Goal: Task Accomplishment & Management: Use online tool/utility

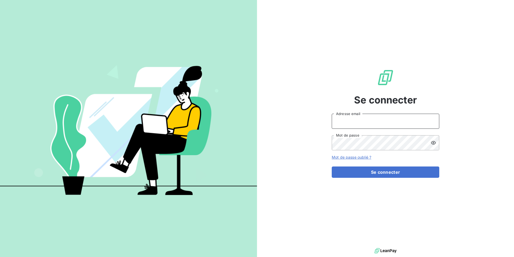
type input "[EMAIL_ADDRESS][DOMAIN_NAME]"
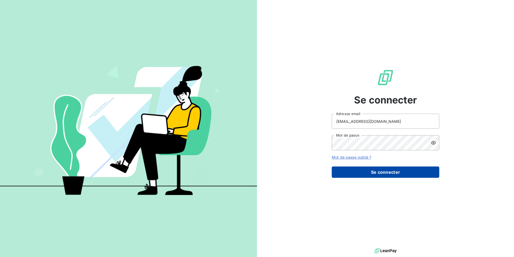
click at [388, 178] on div "Se connecter [EMAIL_ADDRESS][DOMAIN_NAME] Adresse email Mot de passe Mot de pas…" at bounding box center [386, 123] width 108 height 246
click at [389, 175] on button "Se connecter" at bounding box center [386, 171] width 108 height 11
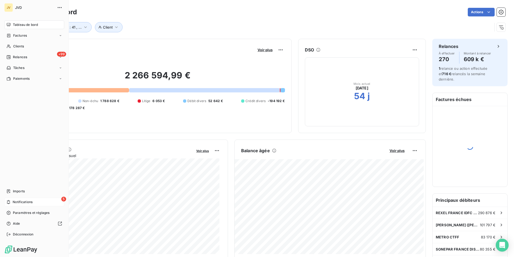
click at [15, 200] on span "Notifications" at bounding box center [23, 201] width 20 height 5
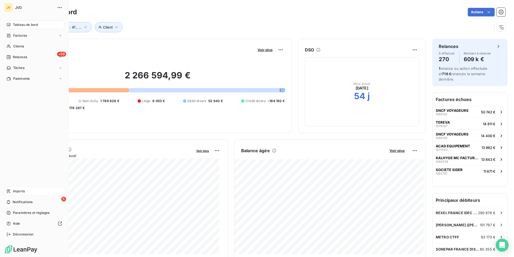
click at [21, 187] on div "Tableau de bord Factures Clients +99 Relances Tâches Paiements Imports 5 Notifi…" at bounding box center [34, 129] width 60 height 218
click at [21, 190] on span "Imports" at bounding box center [19, 191] width 12 height 5
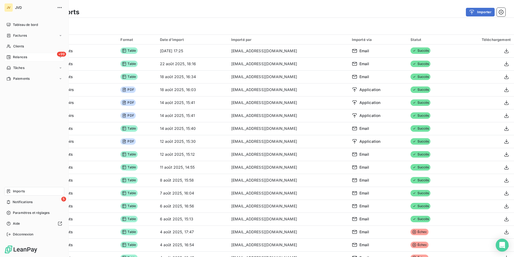
click at [16, 55] on span "Relances" at bounding box center [20, 57] width 14 height 5
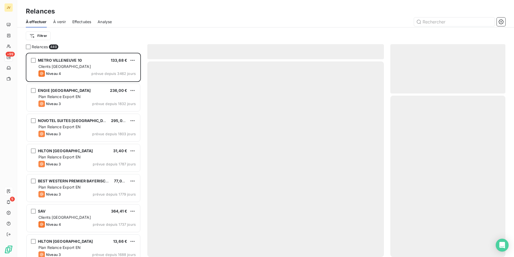
scroll to position [200, 111]
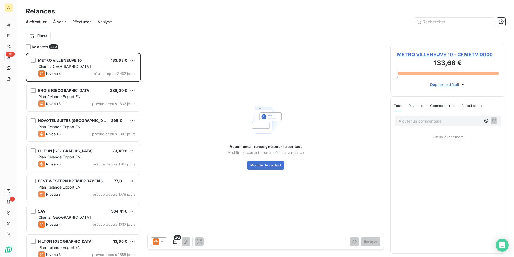
click at [44, 35] on html "JV +99 5 Relances À effectuer À venir Effectuées Analyse Filtrer Relances 440 M…" at bounding box center [257, 128] width 514 height 257
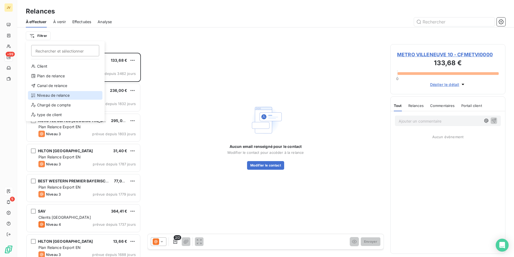
click at [42, 97] on div "Niveau de relance" at bounding box center [65, 95] width 75 height 9
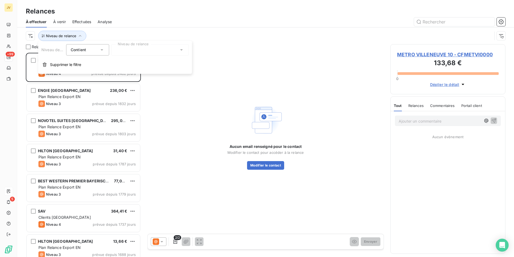
click at [183, 50] on icon at bounding box center [181, 49] width 5 height 5
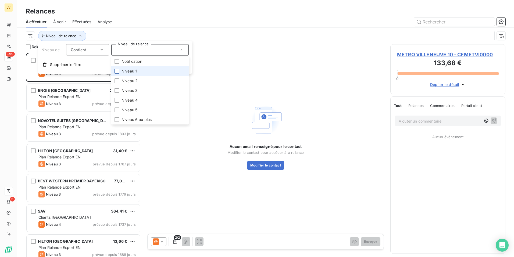
click at [118, 69] on div at bounding box center [117, 71] width 5 height 5
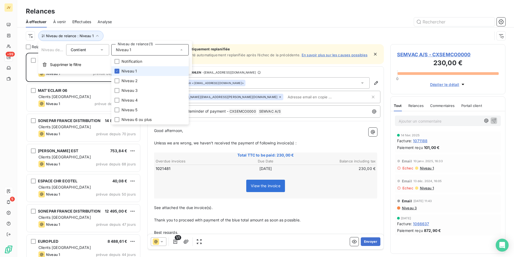
scroll to position [200, 111]
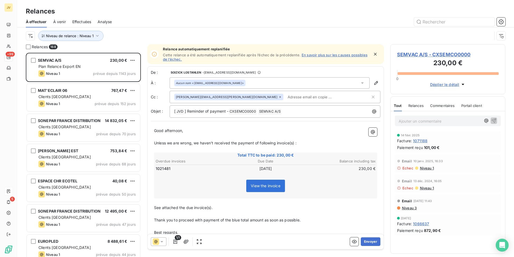
click at [253, 18] on div at bounding box center [311, 21] width 387 height 9
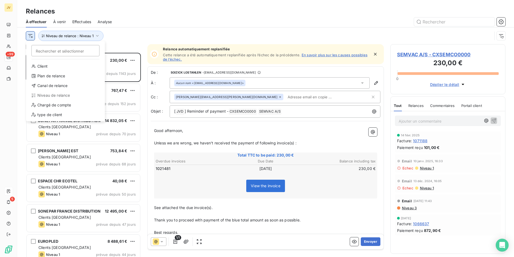
click at [33, 35] on html "JV +99 5 Relances À effectuer À venir Effectuées Analyse Rechercher et sélectio…" at bounding box center [257, 128] width 514 height 257
click at [48, 111] on div "type de client" at bounding box center [65, 114] width 75 height 9
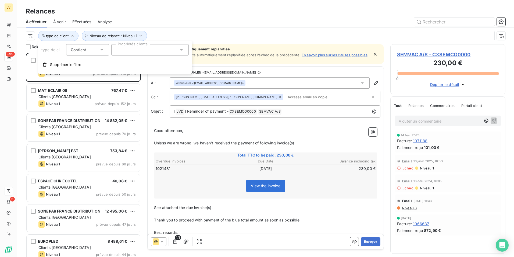
click at [137, 47] on div at bounding box center [149, 49] width 77 height 11
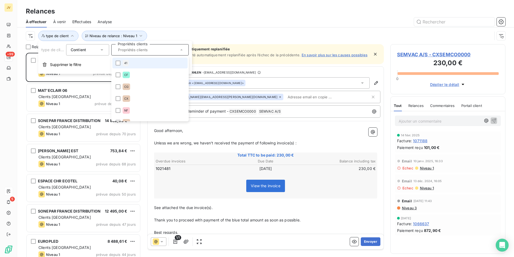
click at [120, 60] on li "41" at bounding box center [149, 63] width 75 height 11
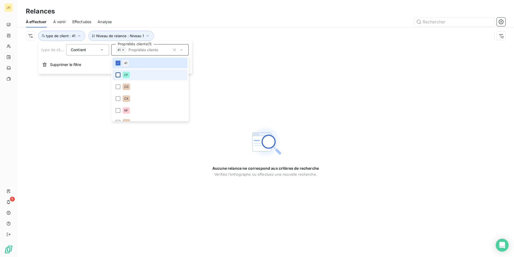
click at [118, 75] on div at bounding box center [118, 74] width 5 height 5
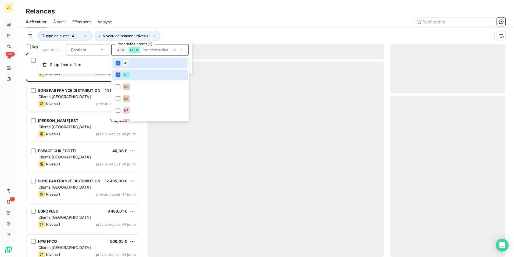
scroll to position [200, 111]
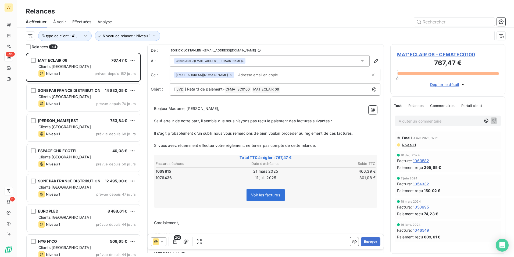
click at [221, 10] on div "Relances" at bounding box center [265, 11] width 497 height 10
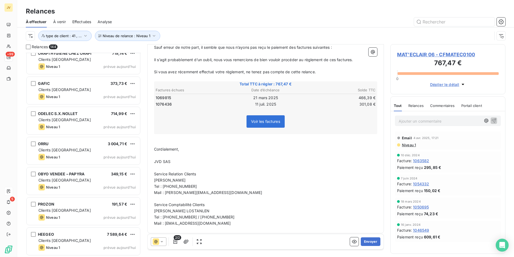
scroll to position [76, 0]
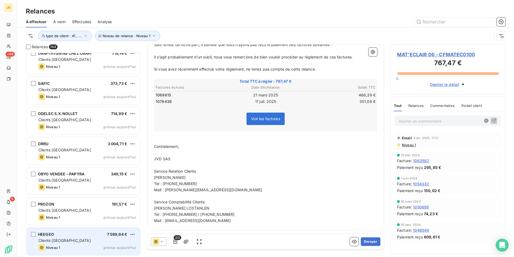
click at [119, 245] on div "Niveau 1 prévue aujourd’hui" at bounding box center [86, 247] width 97 height 6
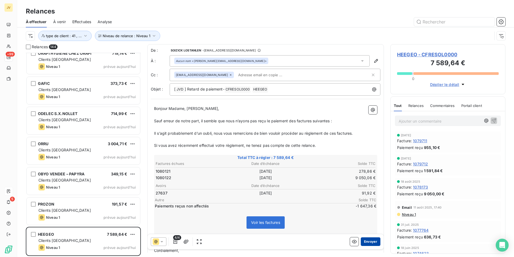
click at [365, 240] on button "Envoyer" at bounding box center [371, 241] width 20 height 9
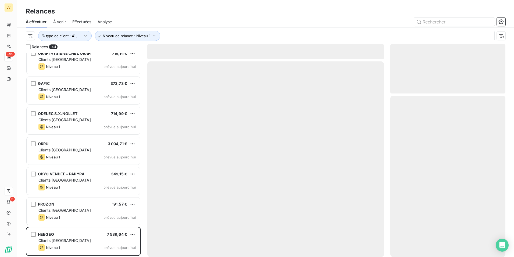
scroll to position [4105, 0]
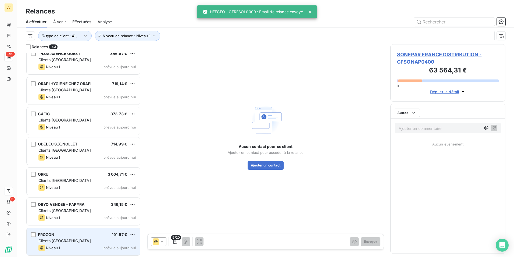
click at [104, 242] on div "Clients [GEOGRAPHIC_DATA]" at bounding box center [86, 240] width 97 height 5
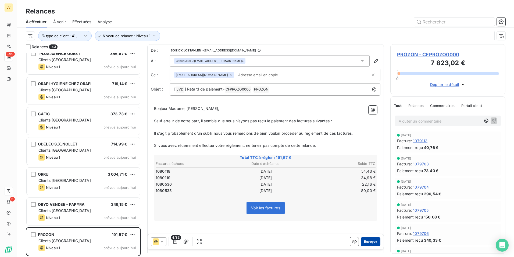
click at [365, 240] on button "Envoyer" at bounding box center [371, 241] width 20 height 9
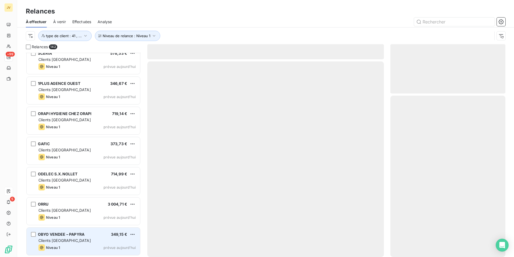
scroll to position [4075, 0]
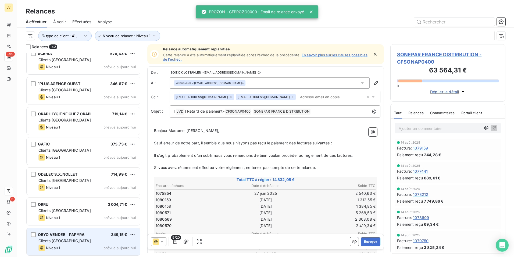
click at [92, 242] on div "Clients [GEOGRAPHIC_DATA]" at bounding box center [86, 240] width 97 height 5
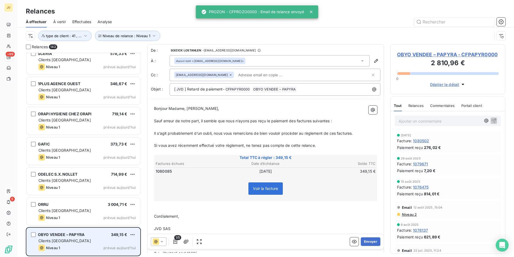
click at [73, 246] on div "Niveau 1 prévue aujourd’hui" at bounding box center [86, 247] width 97 height 6
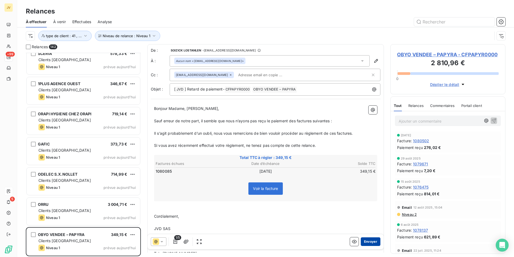
click at [368, 241] on button "Envoyer" at bounding box center [371, 241] width 20 height 9
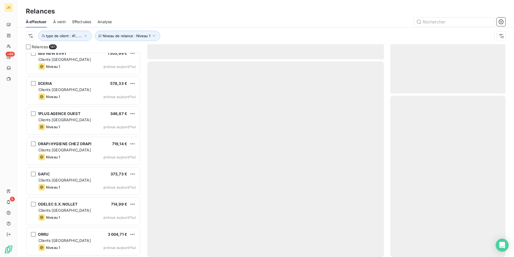
scroll to position [4045, 0]
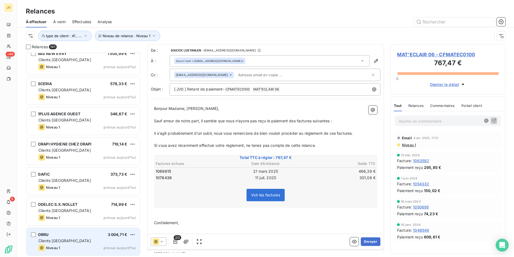
click at [65, 242] on div "Clients [GEOGRAPHIC_DATA]" at bounding box center [86, 240] width 97 height 5
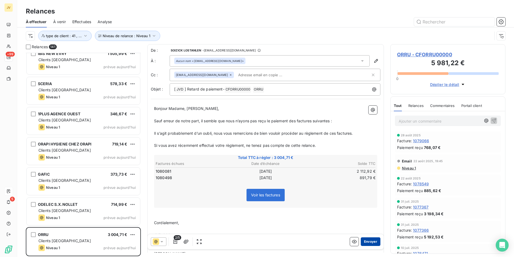
click at [372, 241] on button "Envoyer" at bounding box center [371, 241] width 20 height 9
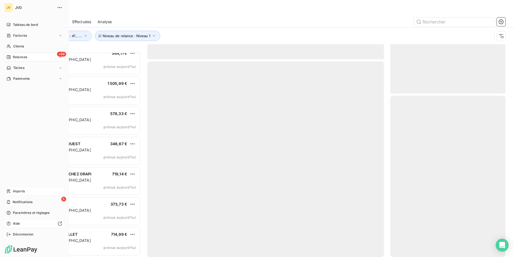
scroll to position [4014, 0]
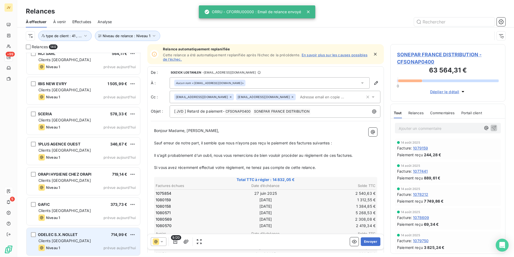
click at [73, 239] on div "Clients [GEOGRAPHIC_DATA]" at bounding box center [86, 240] width 97 height 5
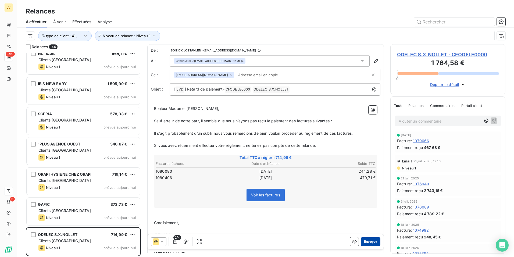
click at [368, 241] on button "Envoyer" at bounding box center [371, 241] width 20 height 9
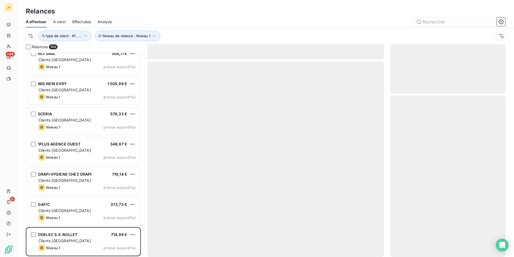
scroll to position [3984, 0]
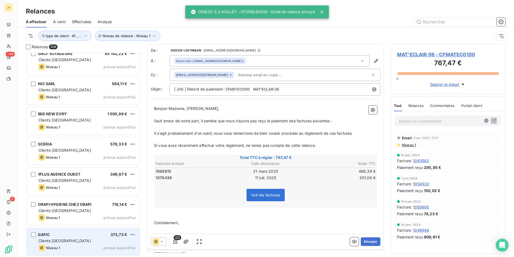
click at [69, 237] on div "GAFIC 373,73 € Clients France Niveau 1 prévue aujourd’hui" at bounding box center [84, 241] width 114 height 27
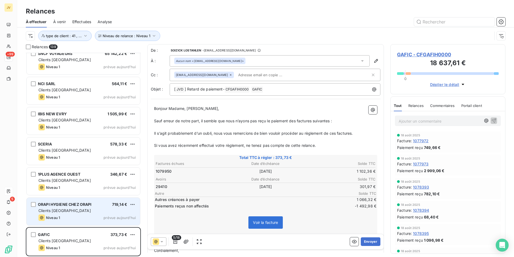
click at [81, 213] on div "Clients [GEOGRAPHIC_DATA]" at bounding box center [86, 210] width 97 height 5
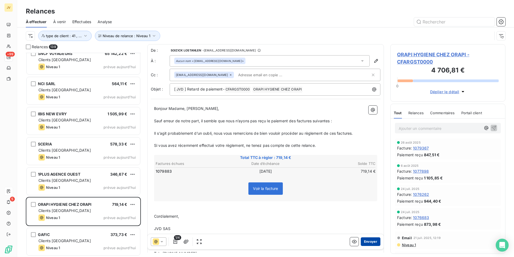
click at [368, 241] on button "Envoyer" at bounding box center [371, 241] width 20 height 9
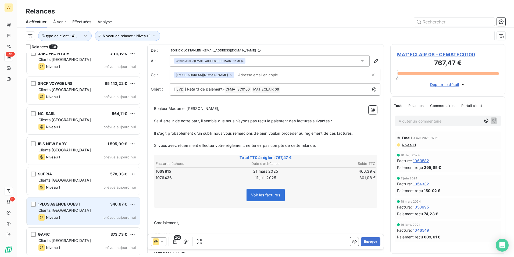
scroll to position [3954, 0]
drag, startPoint x: 72, startPoint y: 204, endPoint x: 88, endPoint y: 212, distance: 18.2
click at [72, 204] on span "1PLUS AGENCE OUEST" at bounding box center [59, 204] width 43 height 5
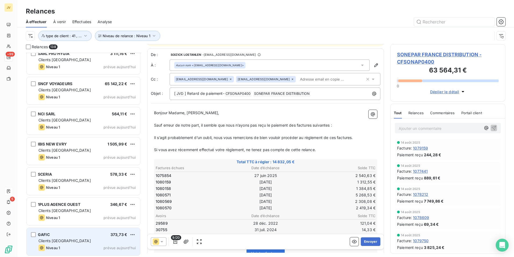
scroll to position [3954, 0]
drag, startPoint x: 68, startPoint y: 219, endPoint x: 103, endPoint y: 234, distance: 37.8
click at [68, 219] on div "Niveau 1 prévue aujourd’hui" at bounding box center [86, 217] width 97 height 6
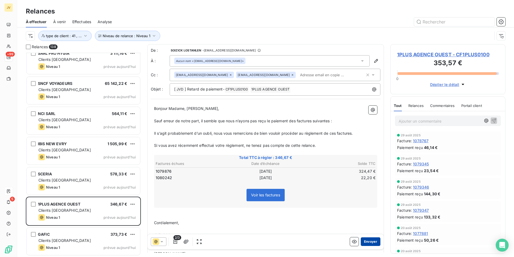
click at [368, 241] on button "Envoyer" at bounding box center [371, 241] width 20 height 9
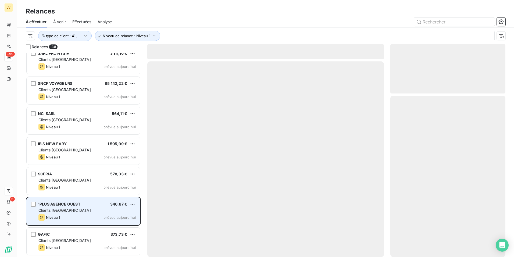
scroll to position [3924, 0]
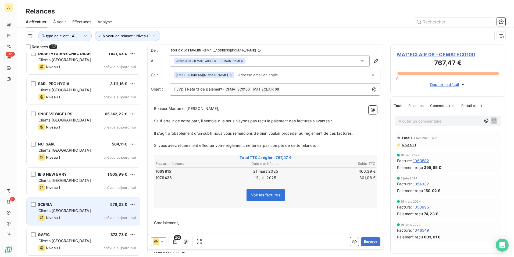
click at [53, 208] on div "Clients [GEOGRAPHIC_DATA]" at bounding box center [86, 210] width 97 height 5
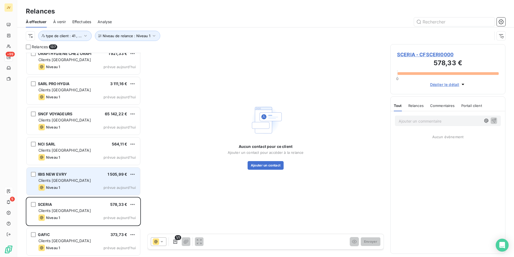
click at [92, 183] on div "Clients [GEOGRAPHIC_DATA]" at bounding box center [86, 180] width 97 height 5
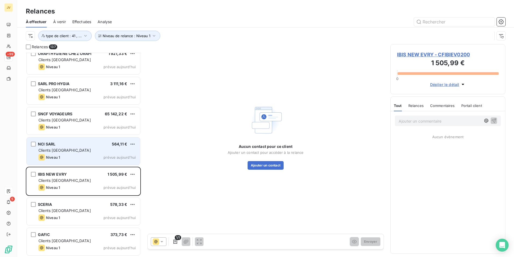
click at [90, 146] on div "NCI SARL 564,11 €" at bounding box center [86, 144] width 97 height 5
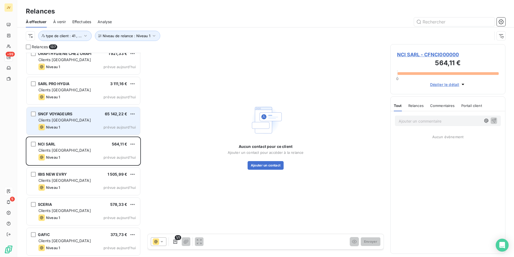
click at [56, 128] on span "Niveau 1" at bounding box center [53, 127] width 14 height 4
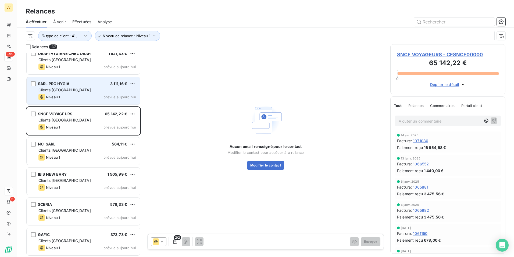
click at [68, 85] on span "SARL PRO HYGIA" at bounding box center [53, 83] width 31 height 5
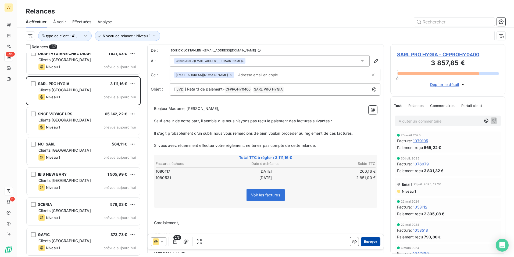
click at [368, 241] on button "Envoyer" at bounding box center [371, 241] width 20 height 9
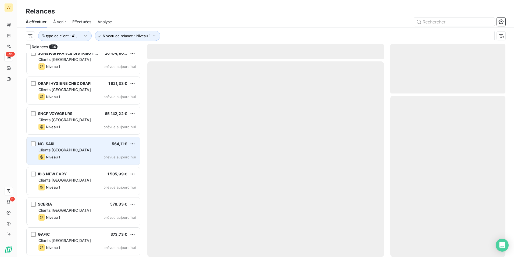
scroll to position [3894, 0]
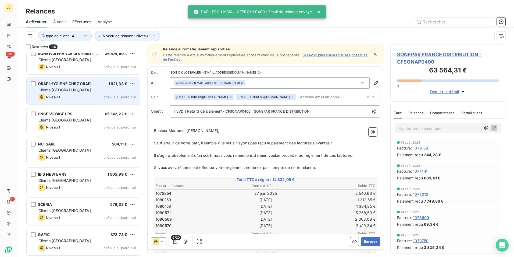
click at [67, 92] on div "Clients [GEOGRAPHIC_DATA]" at bounding box center [86, 89] width 97 height 5
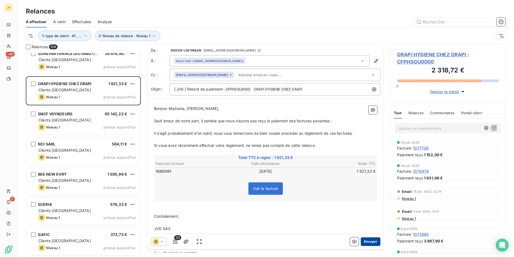
click at [366, 239] on button "Envoyer" at bounding box center [371, 241] width 20 height 9
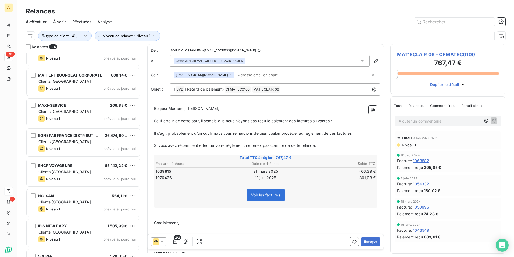
scroll to position [3810, 0]
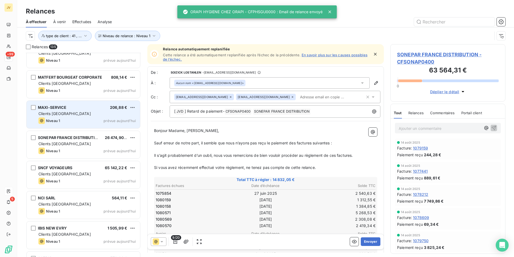
click at [76, 122] on div "Niveau 1 prévue aujourd’hui" at bounding box center [86, 120] width 97 height 6
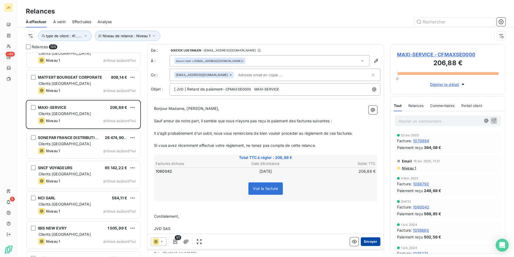
click at [367, 240] on button "Envoyer" at bounding box center [371, 241] width 20 height 9
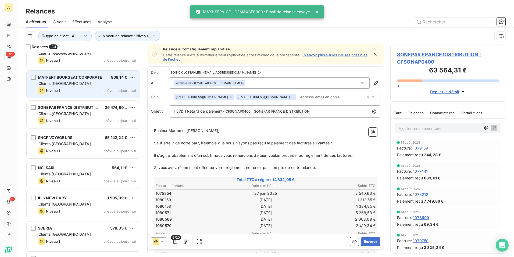
click at [87, 89] on div "Niveau 1 prévue aujourd’hui" at bounding box center [86, 90] width 97 height 6
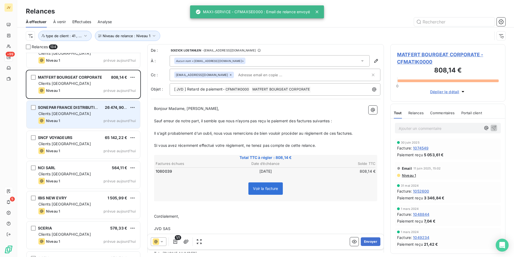
click at [104, 120] on div "Niveau 1 prévue aujourd’hui" at bounding box center [86, 120] width 97 height 6
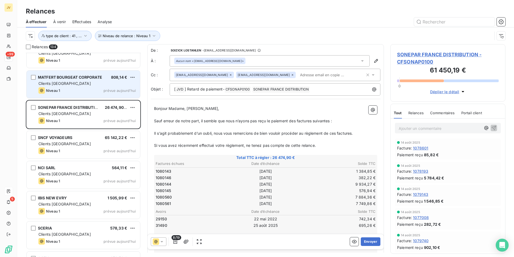
click at [71, 94] on div "MATFERT BOURGEAT CORPORATE 808,14 € Clients France Niveau 1 prévue aujourd’hui" at bounding box center [84, 83] width 114 height 27
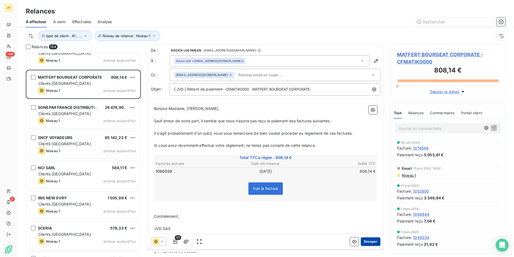
click at [367, 241] on button "Envoyer" at bounding box center [371, 241] width 20 height 9
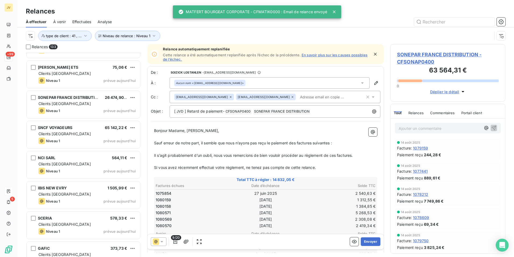
scroll to position [3777, 0]
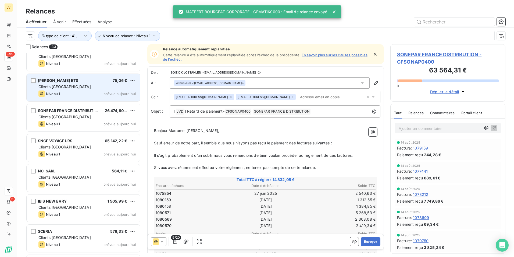
click at [66, 93] on div "Niveau 1 prévue aujourd’hui" at bounding box center [86, 93] width 97 height 6
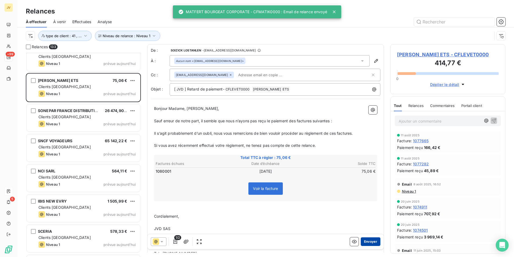
click at [367, 240] on button "Envoyer" at bounding box center [371, 241] width 20 height 9
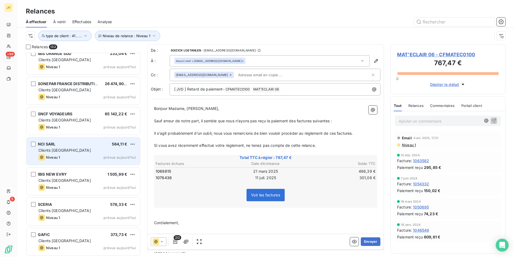
scroll to position [3746, 0]
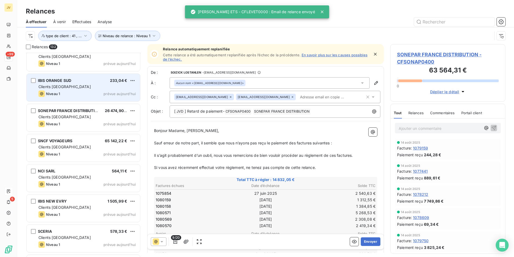
click at [73, 94] on div "Niveau 1 prévue aujourd’hui" at bounding box center [86, 93] width 97 height 6
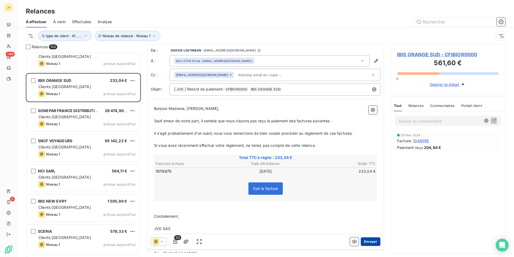
click at [365, 242] on button "Envoyer" at bounding box center [371, 241] width 20 height 9
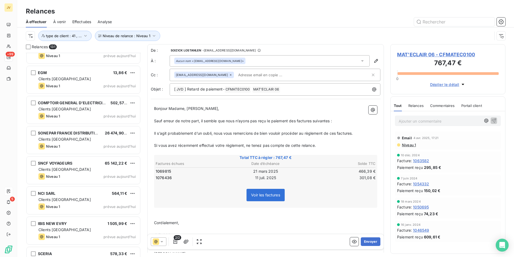
scroll to position [3689, 0]
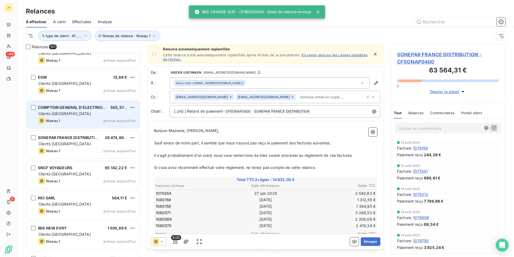
click at [62, 112] on span "Clients [GEOGRAPHIC_DATA]" at bounding box center [64, 113] width 52 height 5
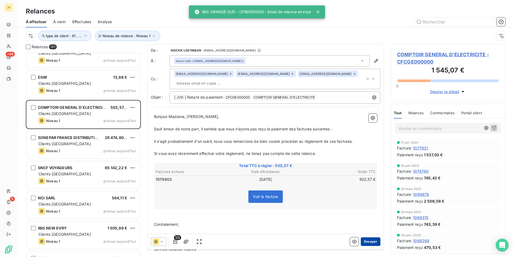
click at [372, 241] on button "Envoyer" at bounding box center [371, 241] width 20 height 9
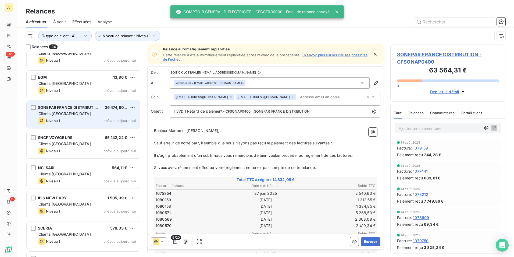
click at [73, 116] on div "SONEPAR FRANCE DISTRIBUTION 26 474,90 € Clients France Niveau 1 prévue aujourd’…" at bounding box center [84, 114] width 114 height 27
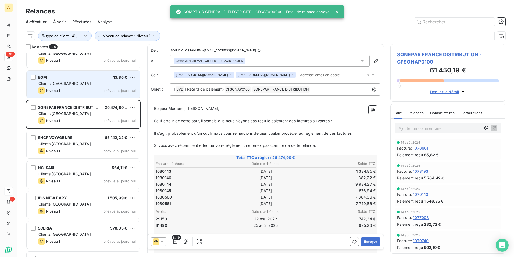
click at [70, 86] on div "EGM 13,86 € Clients France Niveau 1 prévue aujourd’hui" at bounding box center [84, 83] width 114 height 27
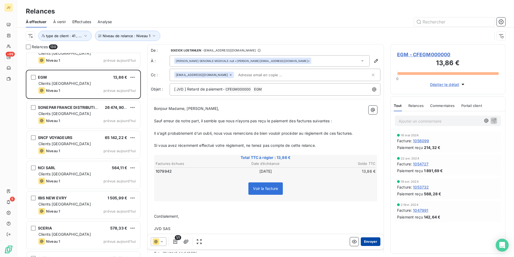
click at [363, 242] on button "Envoyer" at bounding box center [371, 241] width 20 height 9
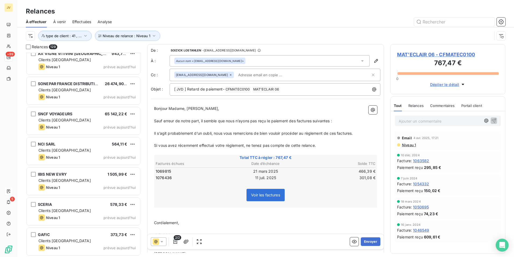
scroll to position [3656, 0]
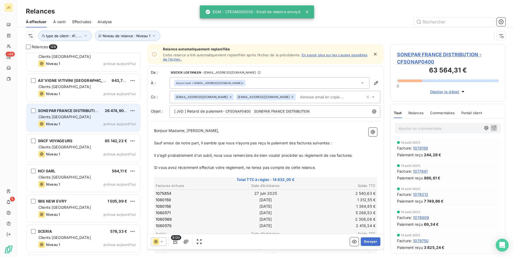
click at [68, 119] on div "SONEPAR FRANCE DISTRIBUTION 26 474,90 € Clients France Niveau 1 prévue aujourd’…" at bounding box center [84, 117] width 114 height 27
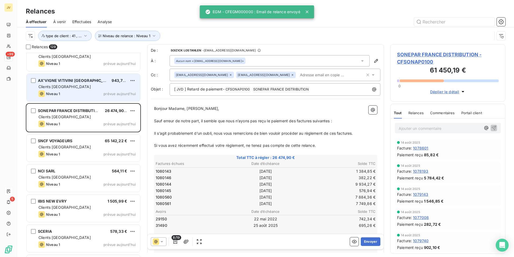
click at [68, 88] on div "Clients [GEOGRAPHIC_DATA]" at bounding box center [86, 86] width 97 height 5
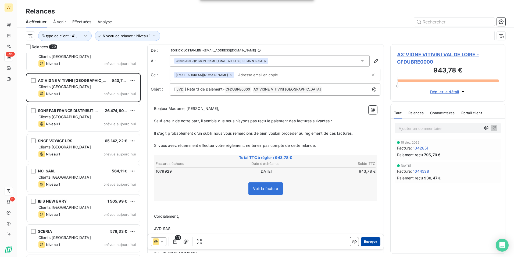
click at [371, 239] on button "Envoyer" at bounding box center [371, 241] width 20 height 9
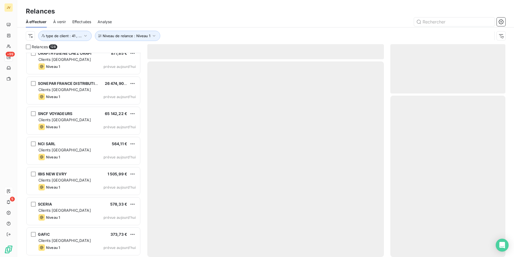
scroll to position [3653, 0]
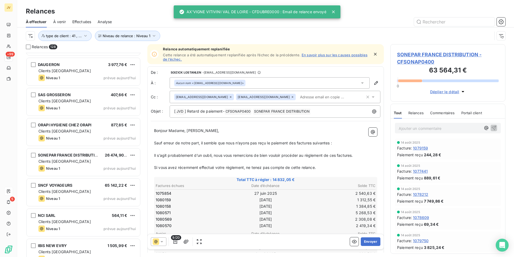
scroll to position [3572, 0]
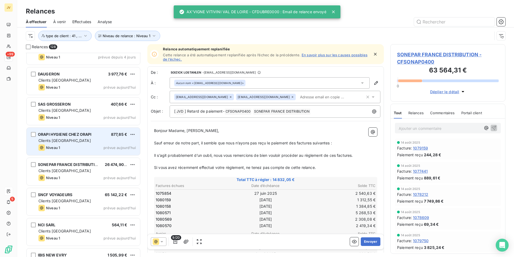
click at [94, 141] on div "Clients [GEOGRAPHIC_DATA]" at bounding box center [86, 140] width 97 height 5
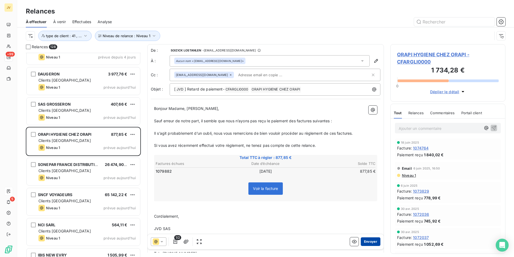
click at [368, 240] on button "Envoyer" at bounding box center [371, 241] width 20 height 9
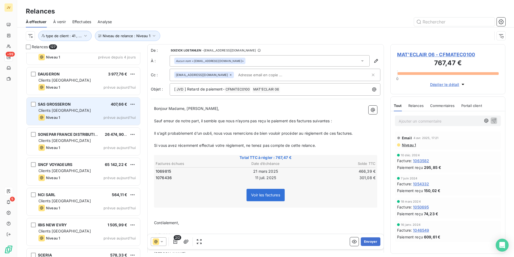
click at [88, 116] on div "Niveau 1 prévue aujourd’hui" at bounding box center [86, 117] width 97 height 6
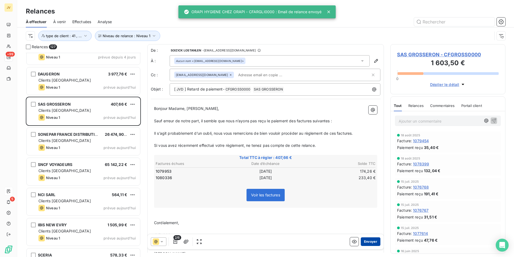
click at [361, 240] on button "Envoyer" at bounding box center [371, 241] width 20 height 9
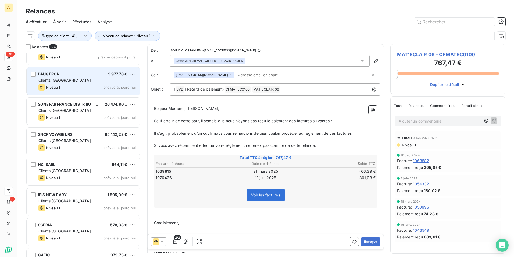
click at [75, 76] on div "DAUGERON 3 977,76 € Clients France Niveau 1 prévue aujourd’hui" at bounding box center [84, 80] width 114 height 27
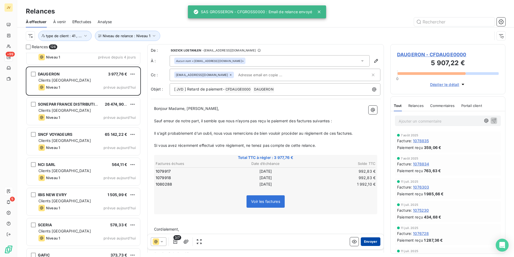
click at [365, 239] on button "Envoyer" at bounding box center [371, 241] width 20 height 9
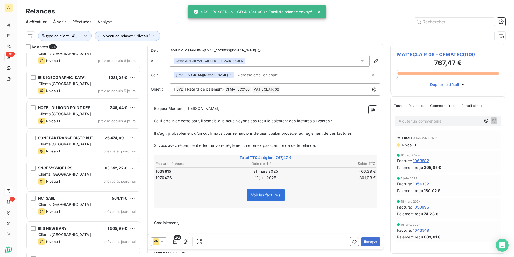
scroll to position [3482, 0]
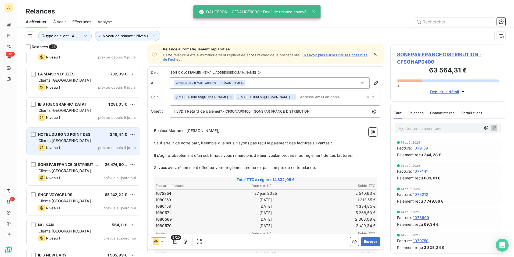
click at [70, 147] on div "Niveau 1 prévue depuis 4 jours" at bounding box center [86, 147] width 97 height 6
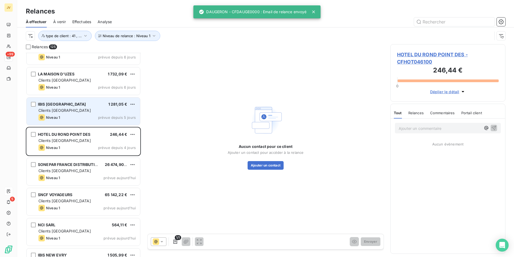
click at [56, 112] on div "Clients [GEOGRAPHIC_DATA]" at bounding box center [86, 110] width 97 height 5
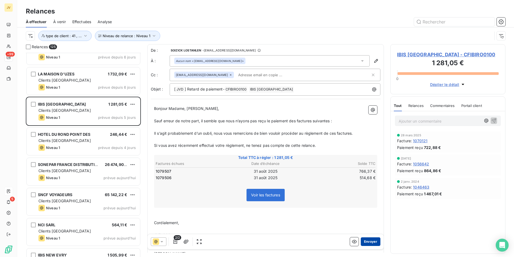
click at [368, 239] on button "Envoyer" at bounding box center [371, 241] width 20 height 9
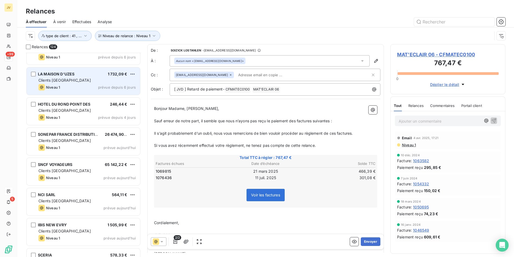
click at [79, 82] on div "Clients [GEOGRAPHIC_DATA]" at bounding box center [86, 79] width 97 height 5
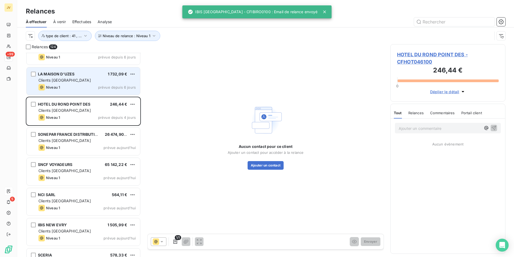
click at [84, 75] on div "LA MAISON D'UZES 1 732,09 €" at bounding box center [86, 74] width 97 height 5
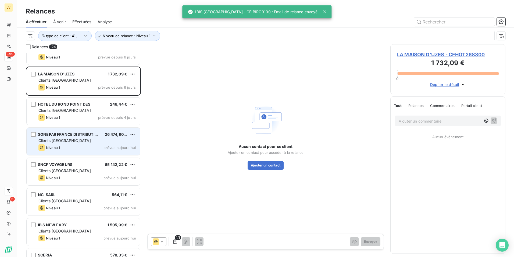
scroll to position [3428, 0]
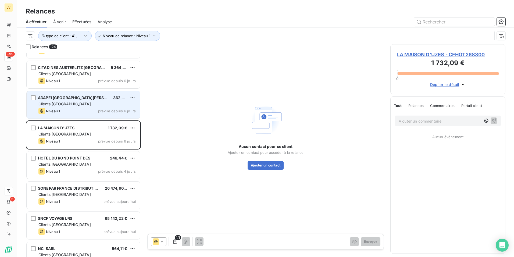
click at [66, 108] on div "Niveau 1 prévue depuis 6 jours" at bounding box center [86, 111] width 97 height 6
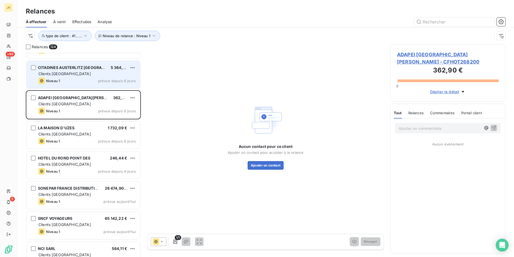
click at [68, 74] on div "Clients [GEOGRAPHIC_DATA]" at bounding box center [86, 73] width 97 height 5
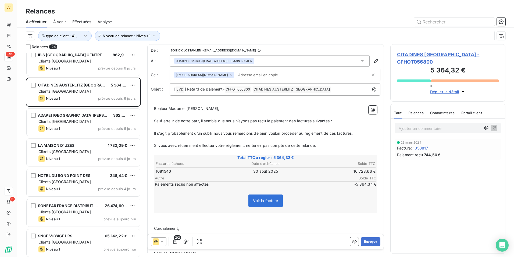
scroll to position [3401, 0]
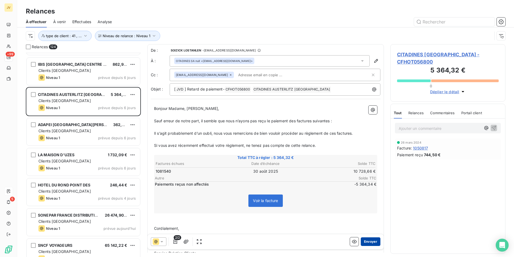
click at [369, 239] on button "Envoyer" at bounding box center [371, 241] width 20 height 9
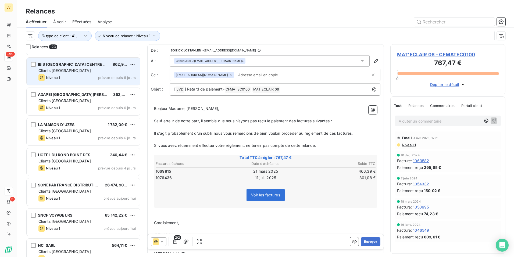
click at [57, 71] on span "Clients [GEOGRAPHIC_DATA]" at bounding box center [64, 70] width 52 height 5
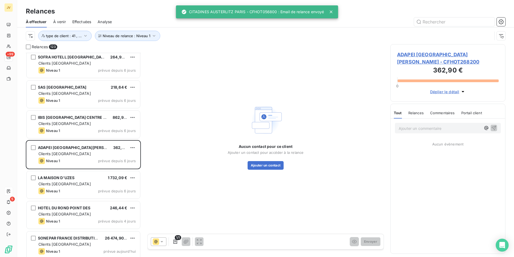
scroll to position [3347, 0]
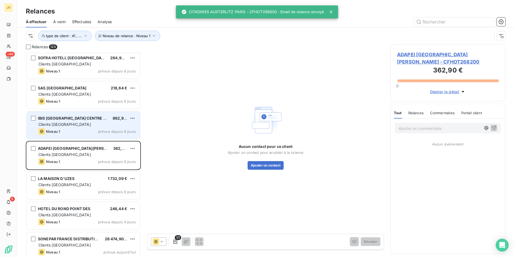
click at [74, 125] on div "Clients [GEOGRAPHIC_DATA]" at bounding box center [86, 124] width 97 height 5
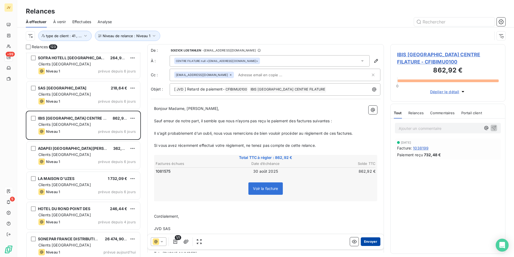
click at [370, 240] on button "Envoyer" at bounding box center [371, 241] width 20 height 9
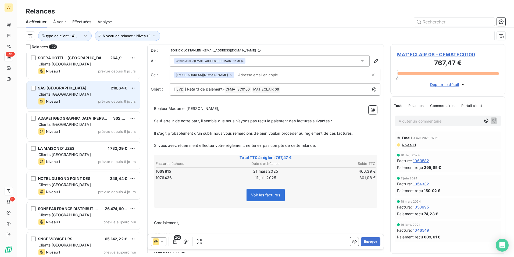
click at [89, 101] on div "Niveau 1 prévue depuis 6 jours" at bounding box center [86, 101] width 97 height 6
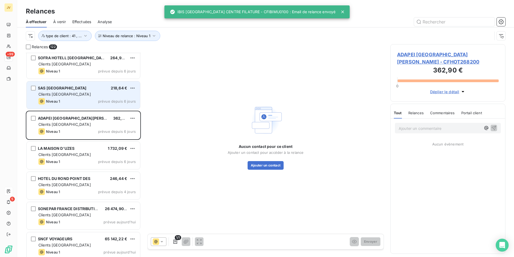
drag, startPoint x: 58, startPoint y: 86, endPoint x: 87, endPoint y: 103, distance: 34.1
click at [59, 86] on span "SAS [GEOGRAPHIC_DATA]" at bounding box center [62, 88] width 48 height 5
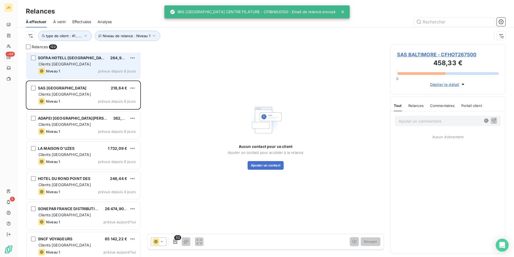
click at [50, 55] on div "SOFRA HOTELL [GEOGRAPHIC_DATA] 264,96 € Clients France Niveau 1 prévue depuis 6…" at bounding box center [84, 64] width 114 height 27
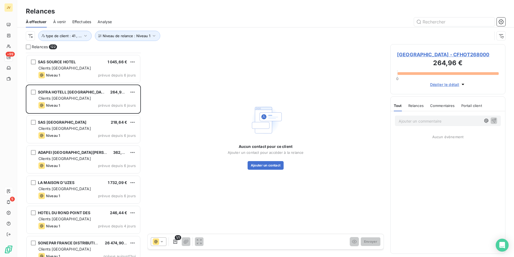
scroll to position [3267, 0]
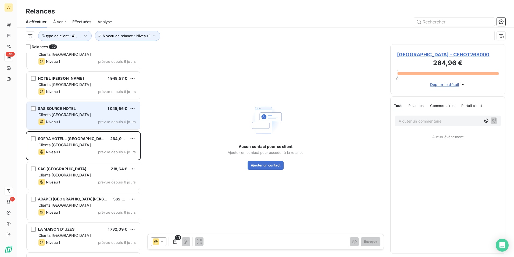
click at [87, 120] on div "Niveau 1 prévue depuis 6 jours" at bounding box center [86, 121] width 97 height 6
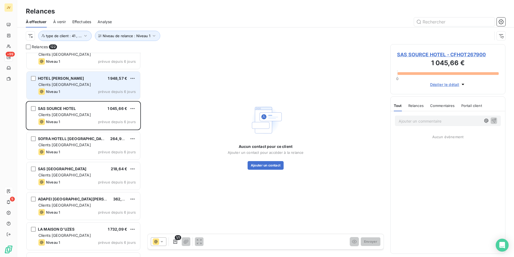
click at [81, 86] on div "Clients [GEOGRAPHIC_DATA]" at bounding box center [86, 84] width 97 height 5
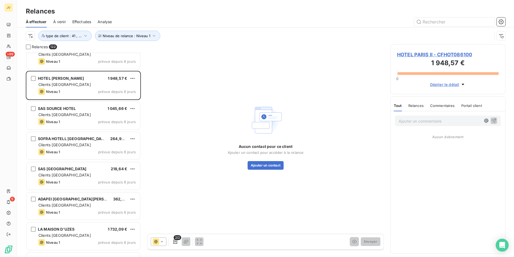
scroll to position [3213, 0]
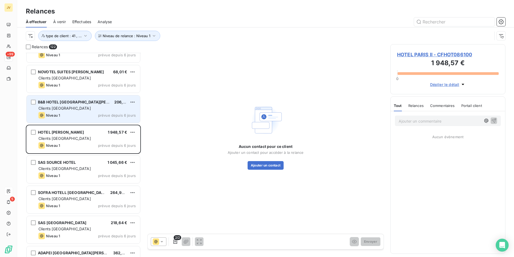
click at [83, 101] on span "B&B HOTEL [GEOGRAPHIC_DATA][PERSON_NAME]" at bounding box center [85, 102] width 94 height 5
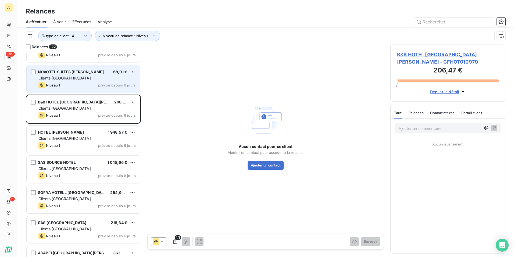
click at [83, 86] on div "Niveau 1 prévue depuis 6 jours" at bounding box center [86, 85] width 97 height 6
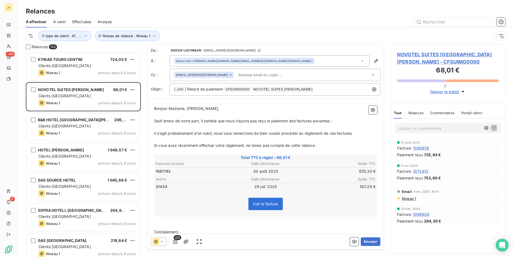
scroll to position [3186, 0]
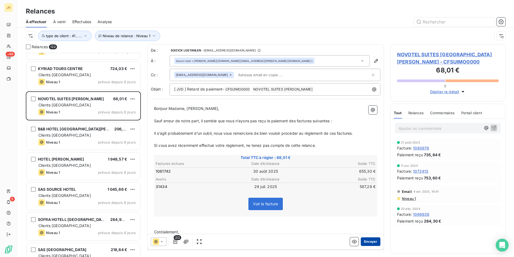
click at [369, 238] on button "Envoyer" at bounding box center [371, 241] width 20 height 9
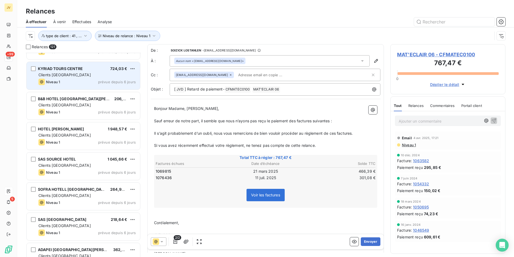
click at [86, 71] on div "KYRIAD TOURS CENTRE 724,03 € Clients France Niveau 1 prévue depuis 6 jours" at bounding box center [84, 75] width 114 height 27
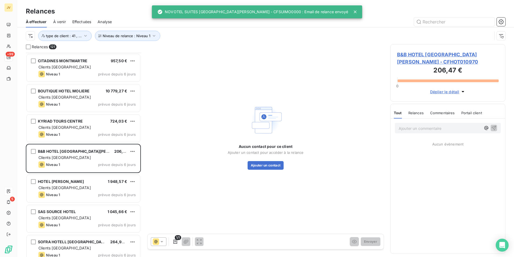
scroll to position [3132, 0]
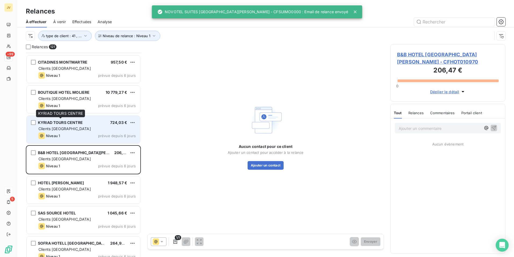
click at [81, 124] on span "KYRIAD TOURS CENTRE" at bounding box center [60, 122] width 45 height 5
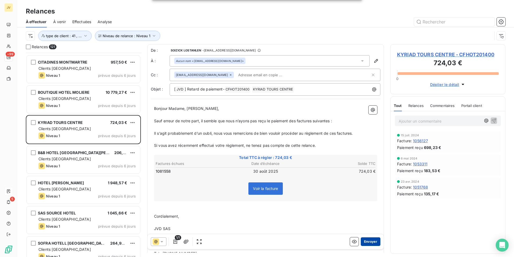
click at [365, 239] on button "Envoyer" at bounding box center [371, 241] width 20 height 9
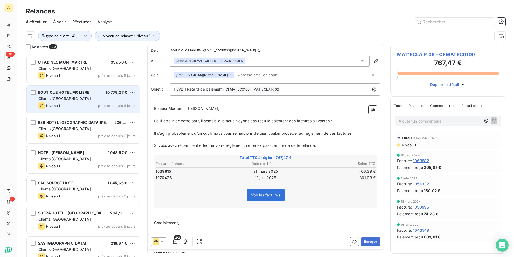
click at [78, 102] on div "Niveau 1 prévue depuis 6 jours" at bounding box center [86, 105] width 97 height 6
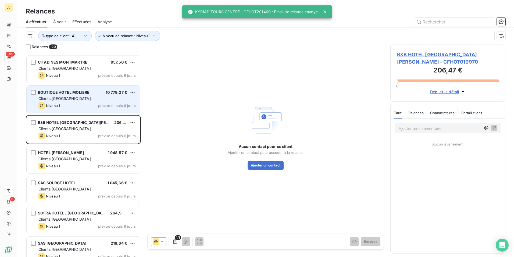
click at [80, 91] on span "BOUTIQUE HOTEL MOLIERE" at bounding box center [64, 92] width 52 height 5
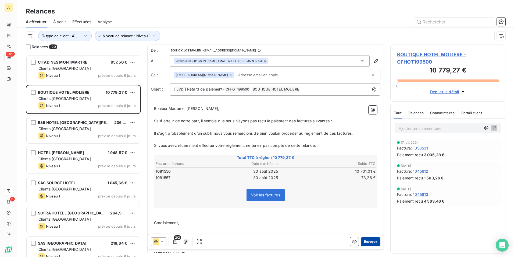
click at [370, 239] on button "Envoyer" at bounding box center [371, 241] width 20 height 9
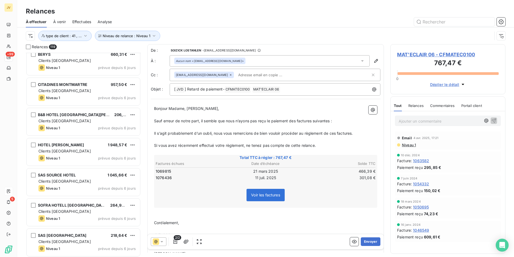
scroll to position [3105, 0]
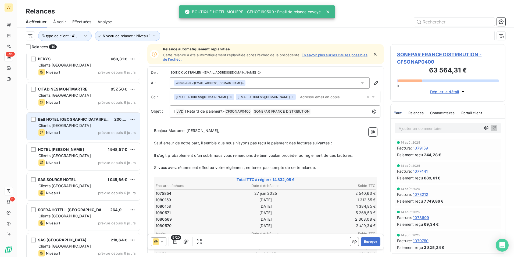
click at [70, 129] on div "Niveau 1 prévue depuis 6 jours" at bounding box center [86, 132] width 97 height 6
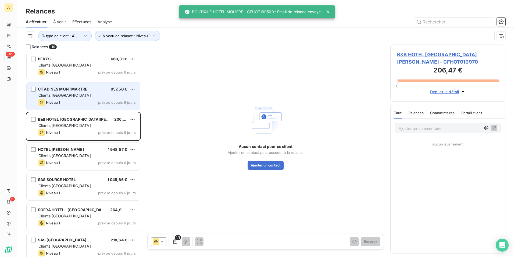
click at [65, 101] on div "Niveau 1 prévue depuis 6 jours" at bounding box center [86, 102] width 97 height 6
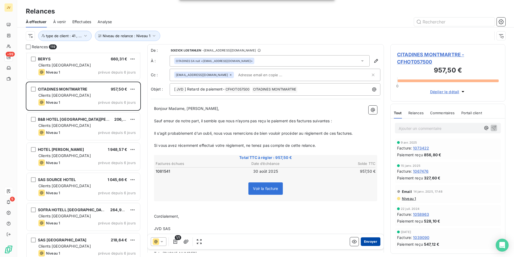
click at [372, 240] on button "Envoyer" at bounding box center [371, 241] width 20 height 9
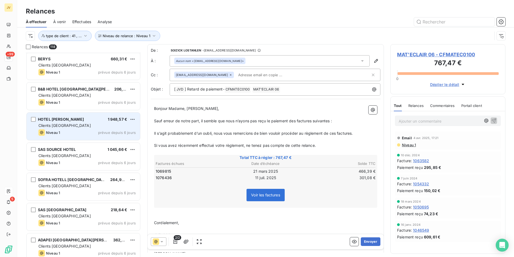
scroll to position [3078, 0]
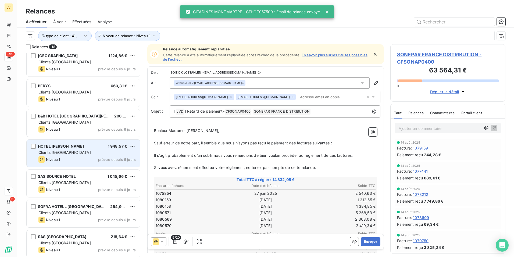
click at [96, 151] on div "Clients [GEOGRAPHIC_DATA]" at bounding box center [86, 152] width 97 height 5
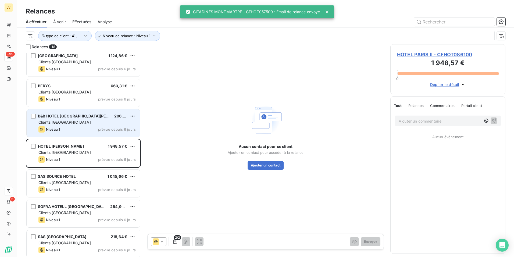
click at [96, 123] on div "Clients [GEOGRAPHIC_DATA]" at bounding box center [86, 121] width 97 height 5
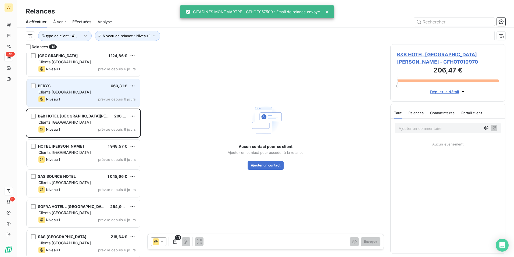
click at [82, 101] on div "Niveau 1 prévue depuis 6 jours" at bounding box center [86, 99] width 97 height 6
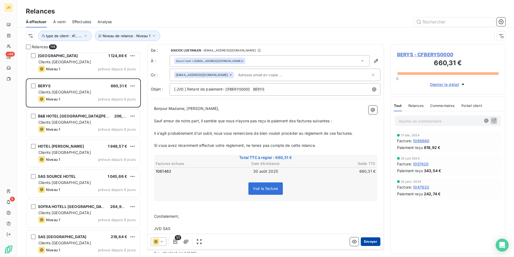
click at [367, 242] on button "Envoyer" at bounding box center [371, 241] width 20 height 9
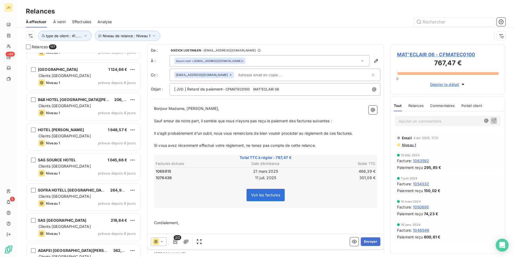
scroll to position [3051, 0]
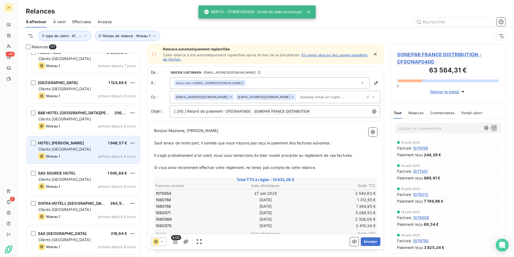
click at [92, 141] on div "HOTEL PARIS II 1 948,57 €" at bounding box center [86, 142] width 97 height 5
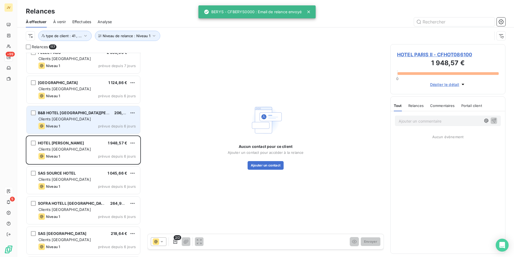
click at [89, 122] on div "B&B [GEOGRAPHIC_DATA][PERSON_NAME] 206,47 € Clients France Niveau 1 prévue depu…" at bounding box center [84, 119] width 114 height 27
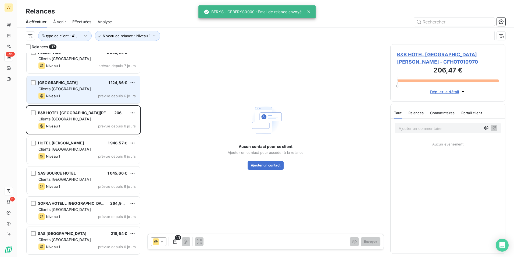
click at [89, 95] on div "Niveau 1 prévue depuis 6 jours" at bounding box center [86, 96] width 97 height 6
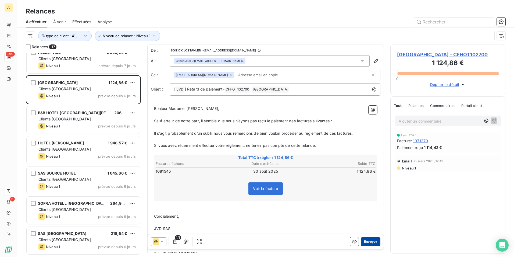
click at [370, 241] on button "Envoyer" at bounding box center [371, 241] width 20 height 9
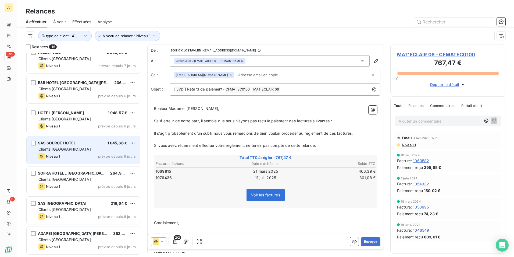
scroll to position [3024, 0]
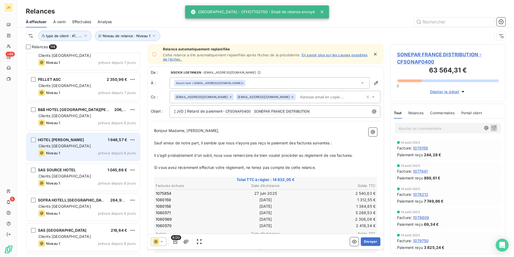
click at [86, 153] on div "Niveau 1 prévue depuis 6 jours" at bounding box center [86, 153] width 97 height 6
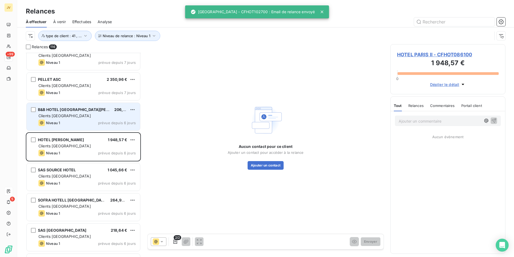
click at [77, 121] on div "Niveau 1 prévue depuis 6 jours" at bounding box center [86, 122] width 97 height 6
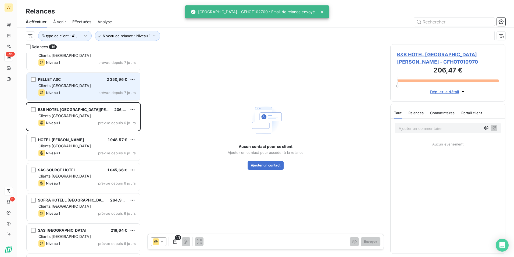
click at [80, 83] on div "Clients [GEOGRAPHIC_DATA]" at bounding box center [86, 85] width 97 height 5
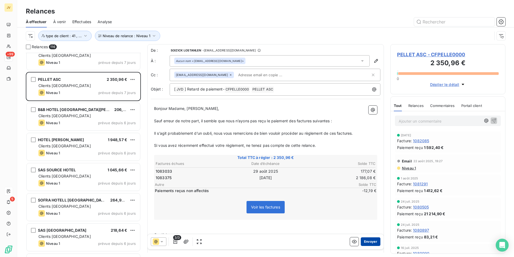
click at [367, 239] on button "Envoyer" at bounding box center [371, 241] width 20 height 9
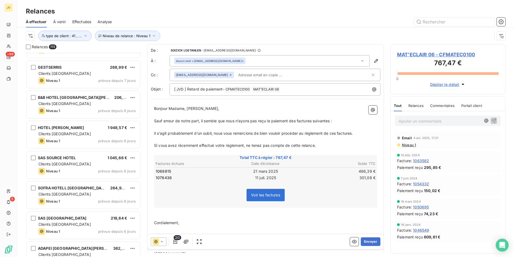
scroll to position [2997, 0]
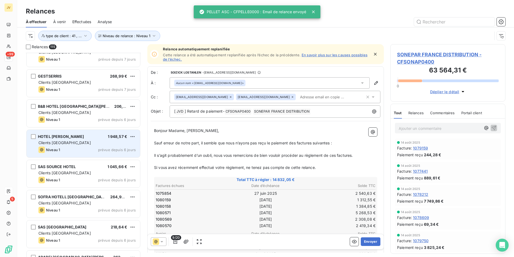
click at [79, 156] on div "HOTEL [PERSON_NAME] 1 948,57 € Clients France Niveau 1 prévue depuis 6 jours" at bounding box center [84, 143] width 114 height 27
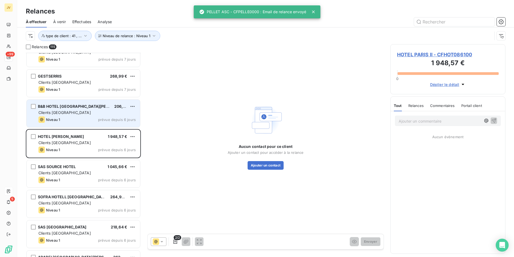
click at [75, 121] on div "Niveau 1 prévue depuis 6 jours" at bounding box center [86, 119] width 97 height 6
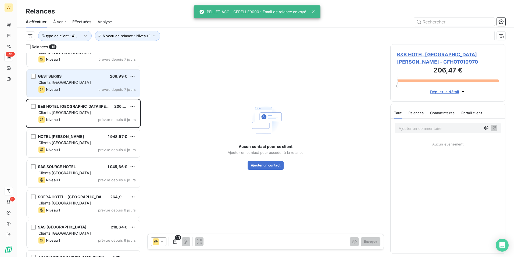
click at [76, 84] on div "Clients [GEOGRAPHIC_DATA]" at bounding box center [86, 82] width 97 height 5
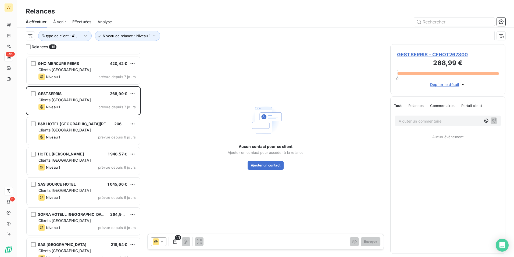
scroll to position [2971, 0]
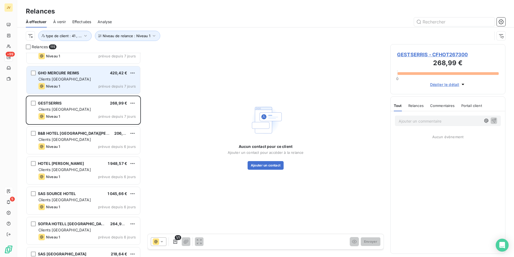
click at [74, 84] on div "Niveau 1 prévue depuis 7 jours" at bounding box center [86, 86] width 97 height 6
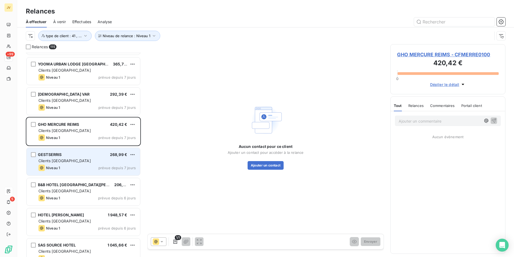
scroll to position [2917, 0]
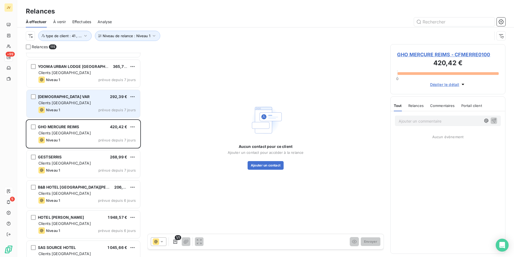
click at [75, 99] on div "PASTOR VAR 292,39 € Clients France Niveau 1 prévue depuis 7 jours" at bounding box center [84, 103] width 114 height 27
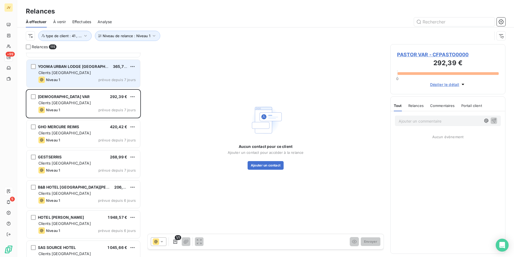
click at [72, 73] on div "Clients [GEOGRAPHIC_DATA]" at bounding box center [86, 72] width 97 height 5
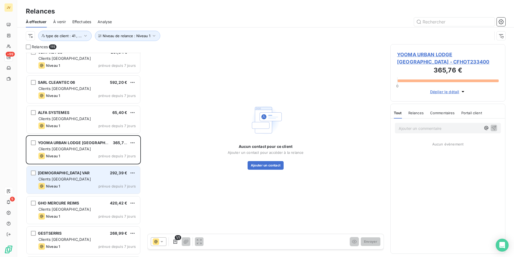
scroll to position [2836, 0]
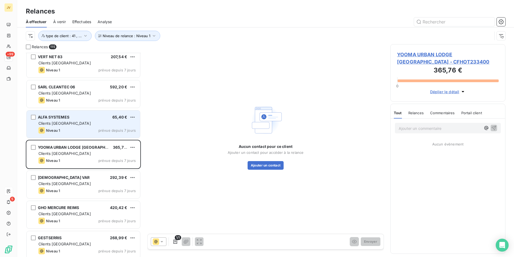
click at [76, 122] on div "Clients [GEOGRAPHIC_DATA]" at bounding box center [86, 123] width 97 height 5
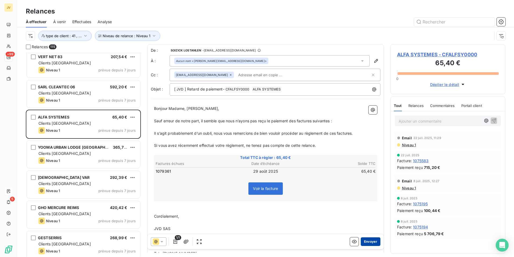
click at [373, 241] on button "Envoyer" at bounding box center [371, 241] width 20 height 9
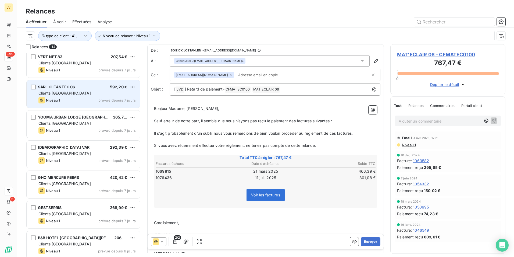
click at [78, 94] on div "Clients [GEOGRAPHIC_DATA]" at bounding box center [86, 92] width 97 height 5
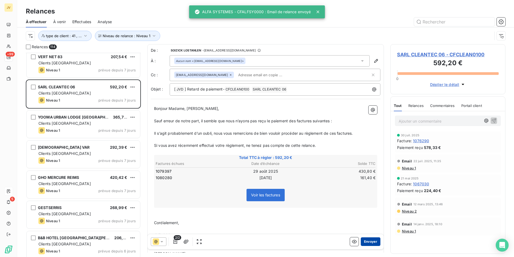
click at [367, 241] on button "Envoyer" at bounding box center [371, 241] width 20 height 9
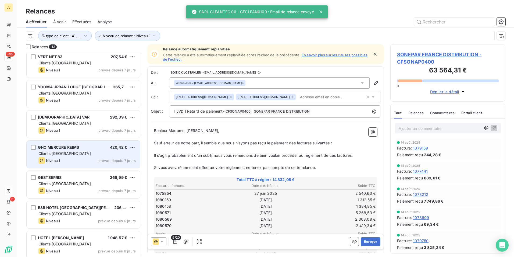
click at [96, 162] on div "Niveau 1 prévue depuis 7 jours" at bounding box center [86, 160] width 97 height 6
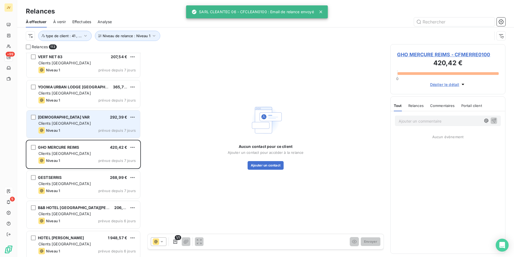
click at [80, 130] on div "Niveau 1 prévue depuis 7 jours" at bounding box center [86, 130] width 97 height 6
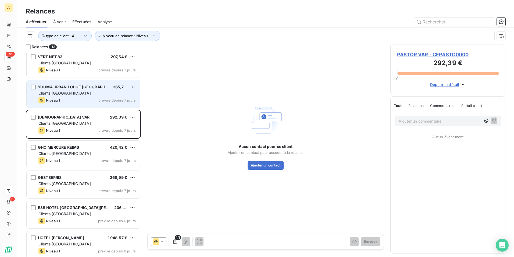
click at [56, 93] on span "Clients [GEOGRAPHIC_DATA]" at bounding box center [64, 93] width 52 height 5
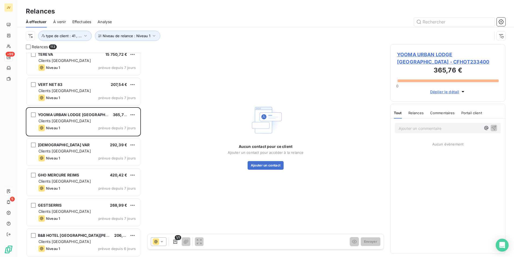
scroll to position [2782, 0]
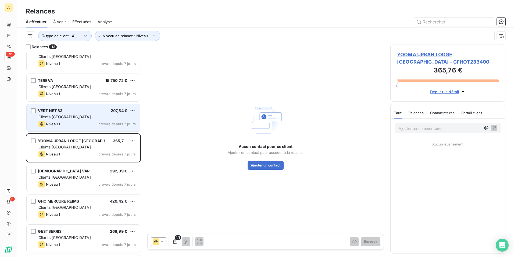
click at [62, 118] on span "Clients [GEOGRAPHIC_DATA]" at bounding box center [64, 116] width 52 height 5
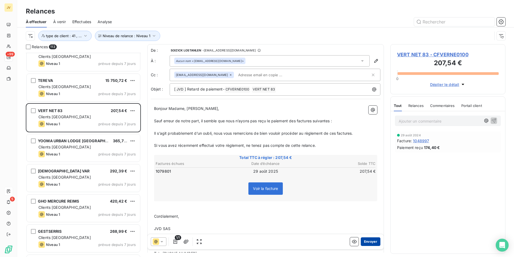
click at [369, 239] on button "Envoyer" at bounding box center [371, 241] width 20 height 9
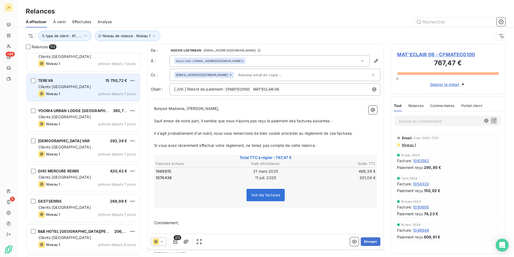
click at [66, 93] on div "Niveau 1 prévue depuis 7 jours" at bounding box center [86, 93] width 97 height 6
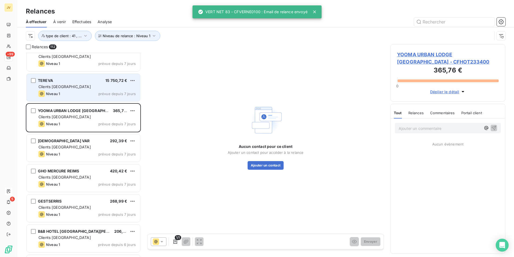
drag, startPoint x: 63, startPoint y: 89, endPoint x: 82, endPoint y: 93, distance: 19.0
click at [63, 88] on span "Clients [GEOGRAPHIC_DATA]" at bounding box center [64, 86] width 52 height 5
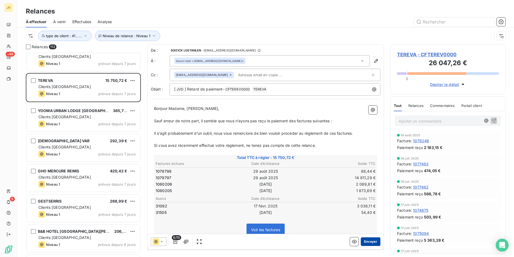
click at [369, 241] on button "Envoyer" at bounding box center [371, 241] width 20 height 9
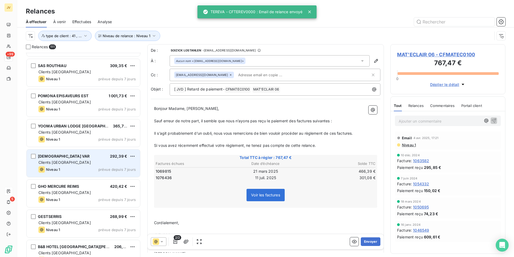
scroll to position [2728, 0]
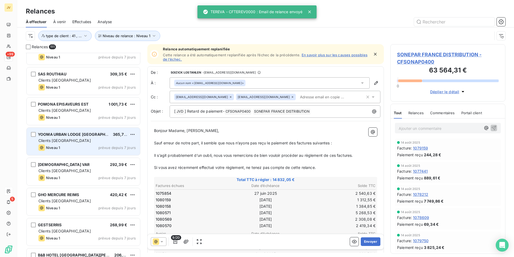
click at [69, 141] on div "Clients [GEOGRAPHIC_DATA]" at bounding box center [86, 140] width 97 height 5
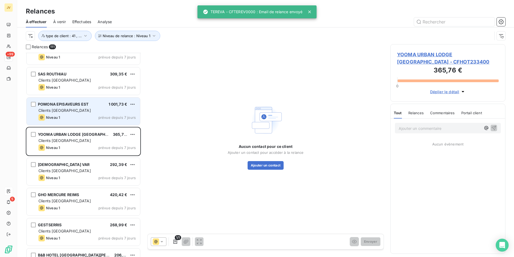
click at [66, 113] on div "POMONA EPISAVEURS EST 1 001,73 € Clients France Niveau 1 prévue depuis 7 jours" at bounding box center [84, 110] width 114 height 27
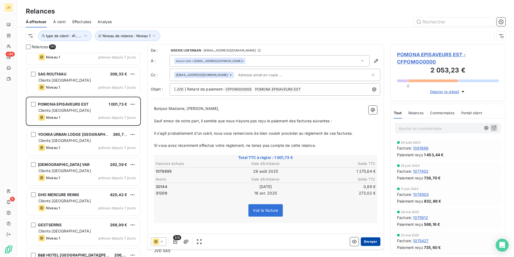
click at [368, 240] on button "Envoyer" at bounding box center [371, 241] width 20 height 9
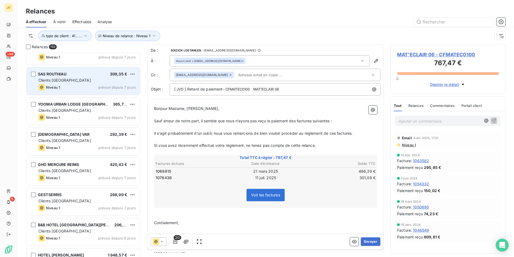
click at [56, 84] on div "Niveau 1" at bounding box center [49, 87] width 22 height 6
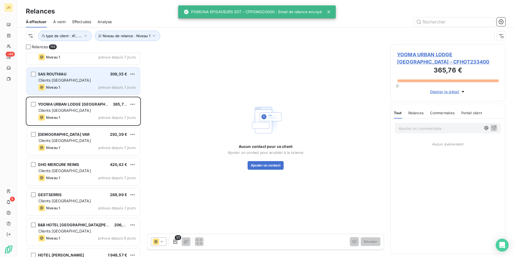
click at [64, 75] on span "SAS ROUTHIAU" at bounding box center [52, 74] width 29 height 5
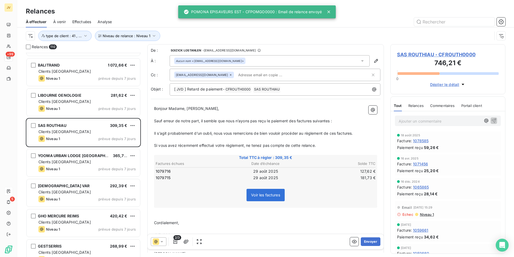
scroll to position [2675, 0]
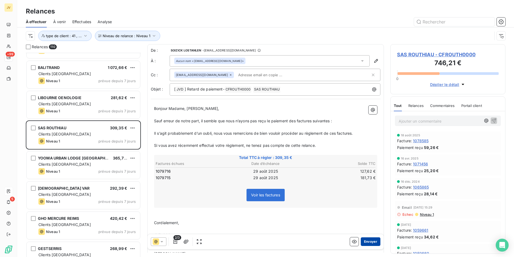
click at [368, 242] on button "Envoyer" at bounding box center [371, 241] width 20 height 9
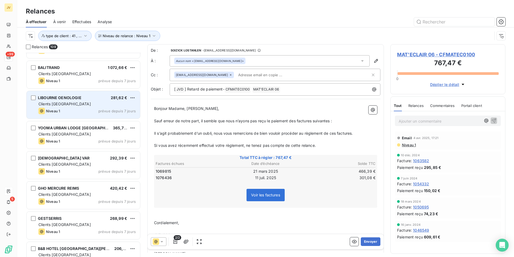
click at [83, 105] on div "Clients [GEOGRAPHIC_DATA]" at bounding box center [86, 103] width 97 height 5
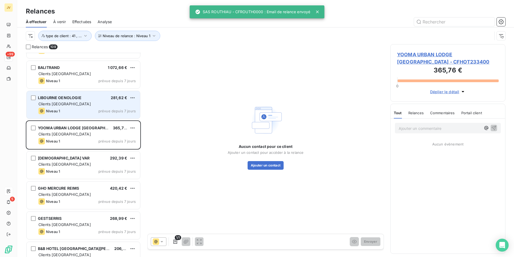
click at [76, 99] on span "LIBOURNE OENOLOGIE" at bounding box center [60, 97] width 44 height 5
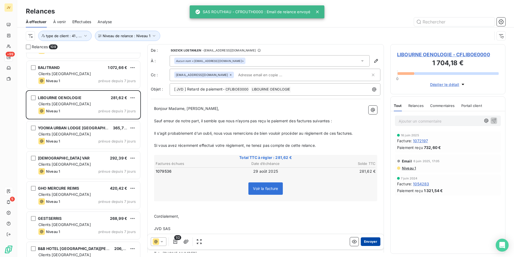
click at [371, 242] on button "Envoyer" at bounding box center [371, 241] width 20 height 9
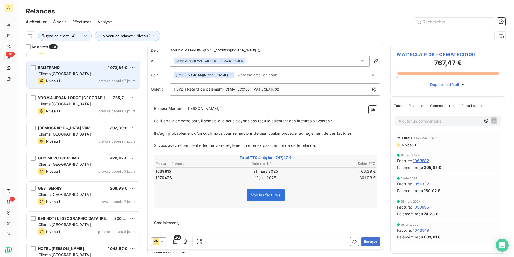
click at [77, 75] on div "Clients [GEOGRAPHIC_DATA]" at bounding box center [86, 73] width 97 height 5
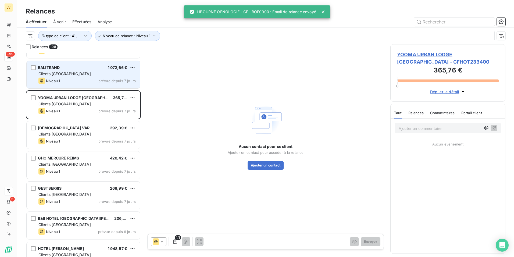
click at [76, 72] on div "Clients [GEOGRAPHIC_DATA]" at bounding box center [86, 73] width 97 height 5
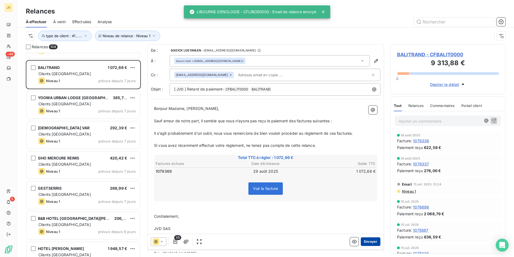
click at [369, 240] on button "Envoyer" at bounding box center [371, 241] width 20 height 9
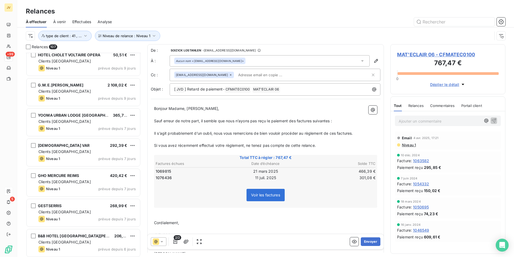
scroll to position [2621, 0]
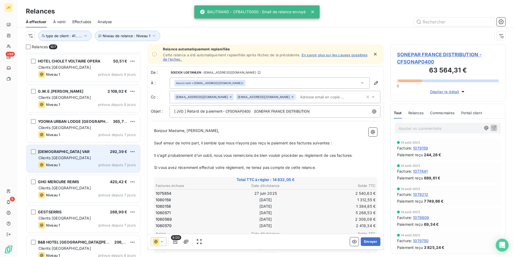
click at [69, 165] on div "Niveau 1 prévue depuis 7 jours" at bounding box center [86, 164] width 97 height 6
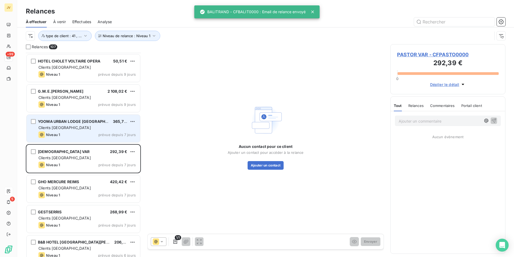
click at [65, 137] on div "Niveau 1 prévue depuis 7 jours" at bounding box center [86, 134] width 97 height 6
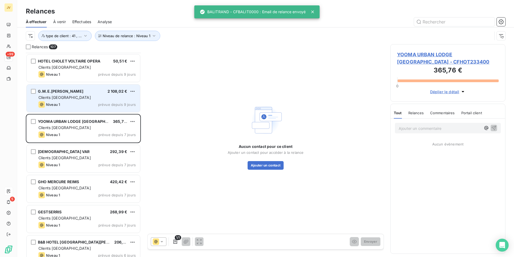
click at [68, 102] on div "Niveau 1 prévue depuis 9 jours" at bounding box center [86, 104] width 97 height 6
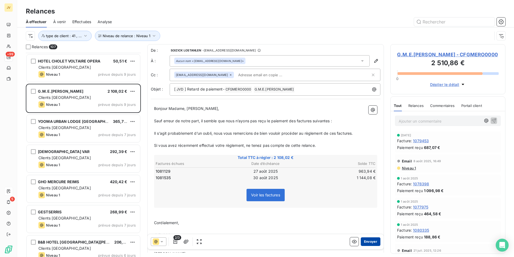
click at [366, 241] on button "Envoyer" at bounding box center [371, 241] width 20 height 9
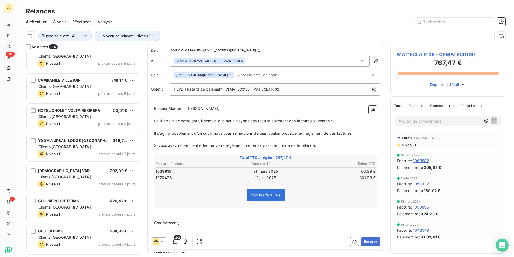
scroll to position [2567, 0]
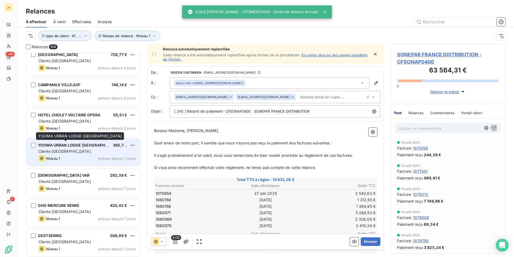
click at [68, 145] on span "YOOMA URBAN LODGE [GEOGRAPHIC_DATA]" at bounding box center [80, 145] width 84 height 5
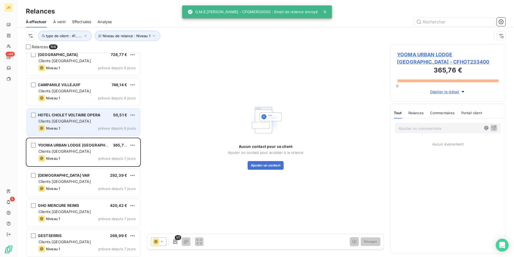
click at [96, 128] on div "Niveau 1 prévue depuis 9 jours" at bounding box center [86, 128] width 97 height 6
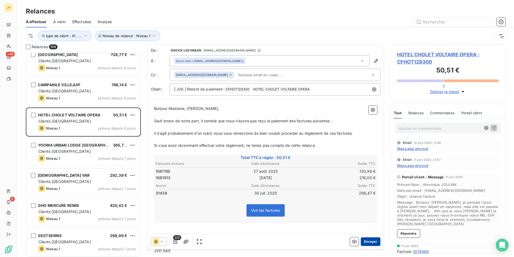
click at [371, 240] on button "Envoyer" at bounding box center [371, 241] width 20 height 9
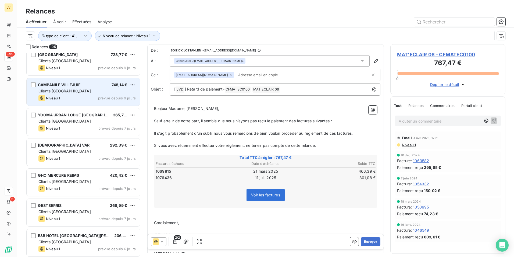
click at [93, 92] on div "Clients [GEOGRAPHIC_DATA]" at bounding box center [86, 90] width 97 height 5
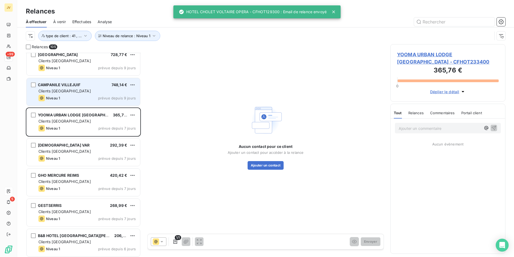
click at [102, 87] on div "CAMPANILE VILLEJUIF 748,14 €" at bounding box center [86, 84] width 97 height 5
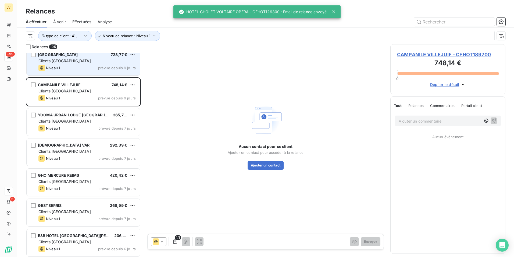
click at [77, 65] on div "Niveau 1 prévue depuis 9 jours" at bounding box center [86, 68] width 97 height 6
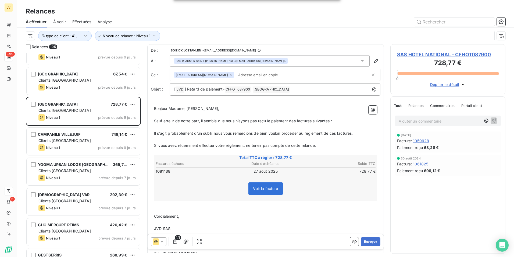
scroll to position [2513, 0]
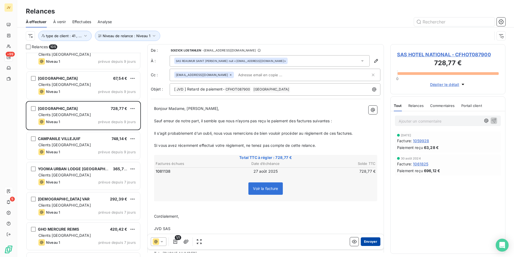
click at [369, 238] on button "Envoyer" at bounding box center [371, 241] width 20 height 9
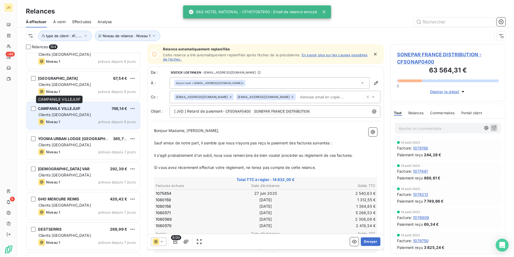
click at [66, 107] on span "CAMPANILE VILLEJUIF" at bounding box center [59, 108] width 43 height 5
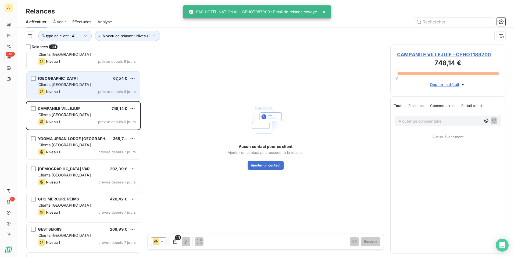
click at [71, 92] on div "Niveau 1 prévue depuis 9 jours" at bounding box center [86, 91] width 97 height 6
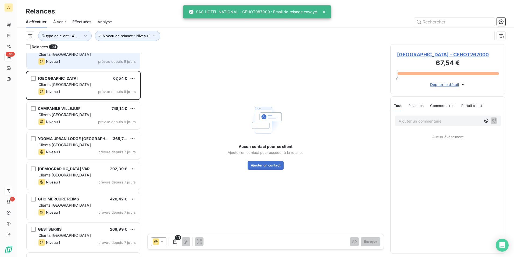
click at [73, 58] on div "Niveau 1 prévue depuis 9 jours" at bounding box center [86, 61] width 97 height 6
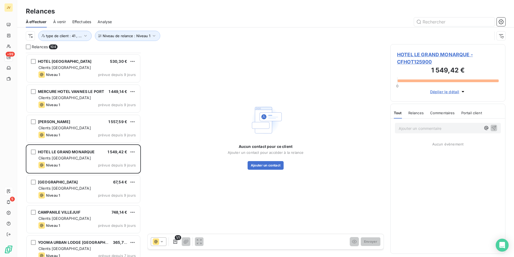
scroll to position [2406, 0]
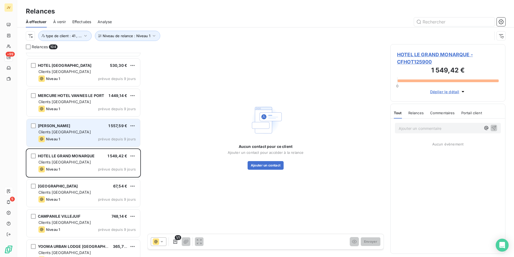
click at [85, 123] on div "[PERSON_NAME] 1 557,59 €" at bounding box center [86, 125] width 97 height 5
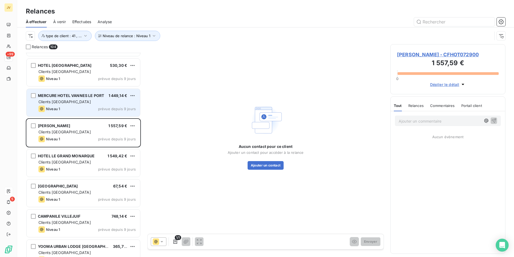
click at [79, 98] on div "MERCURE HOTEL VANNES LE PORT 1 449,14 € Clients France Niveau 1 prévue depuis 9…" at bounding box center [84, 102] width 114 height 27
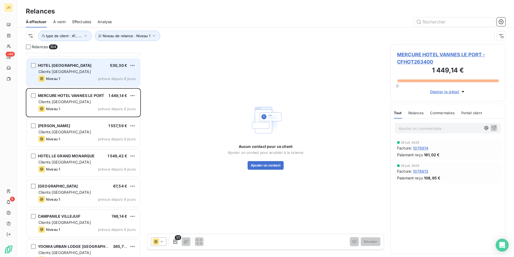
click at [82, 76] on div "Niveau 1 prévue depuis 9 jours" at bounding box center [86, 78] width 97 height 6
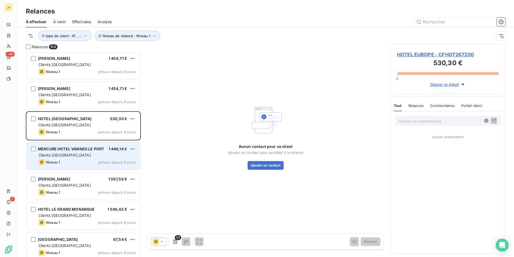
scroll to position [2352, 0]
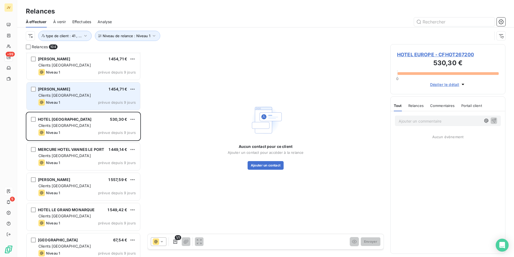
click at [84, 99] on div "Niveau 1 prévue depuis 9 jours" at bounding box center [86, 102] width 97 height 6
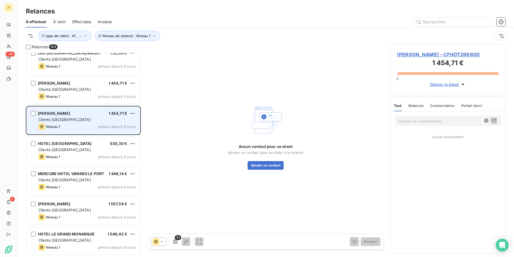
scroll to position [2298, 0]
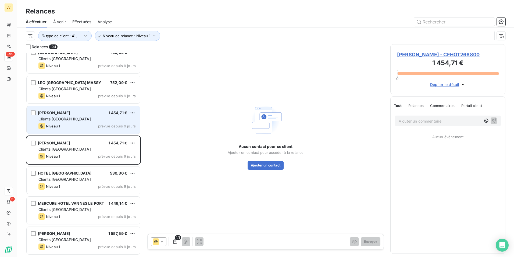
click at [83, 114] on div "[PERSON_NAME] 1 454,71 €" at bounding box center [86, 112] width 97 height 5
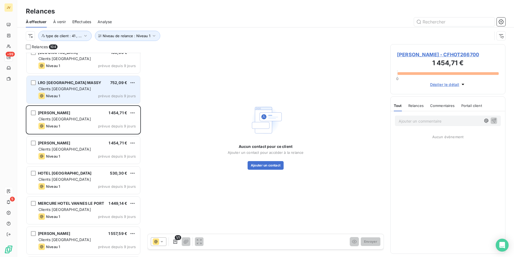
click at [82, 93] on div "Niveau 1 prévue depuis 9 jours" at bounding box center [86, 96] width 97 height 6
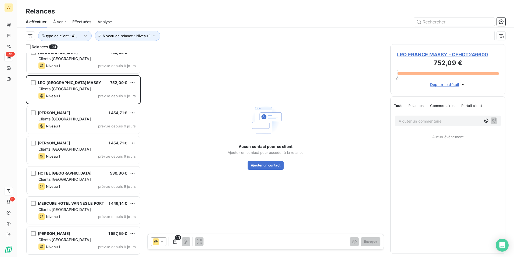
scroll to position [2244, 0]
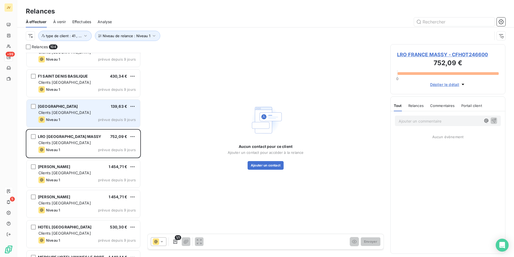
click at [82, 110] on div "Clients [GEOGRAPHIC_DATA]" at bounding box center [86, 112] width 97 height 5
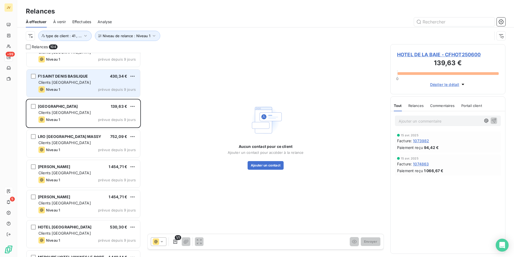
click at [82, 84] on div "Clients [GEOGRAPHIC_DATA]" at bounding box center [86, 82] width 97 height 5
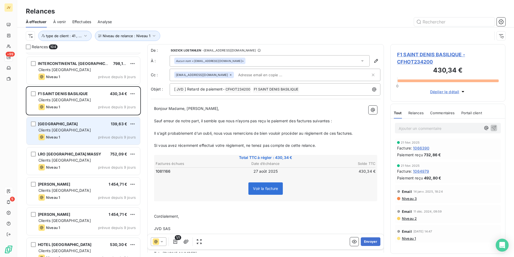
scroll to position [2217, 0]
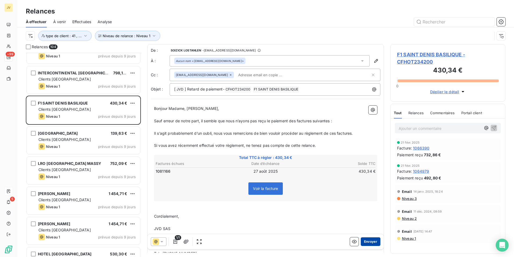
click at [367, 240] on button "Envoyer" at bounding box center [371, 241] width 20 height 9
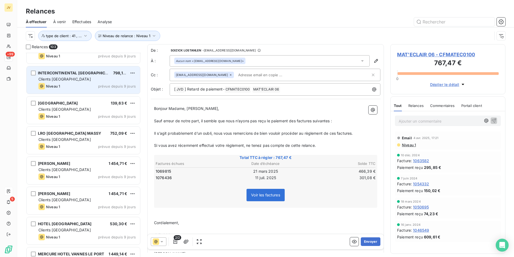
click at [48, 81] on span "Clients [GEOGRAPHIC_DATA]" at bounding box center [64, 79] width 52 height 5
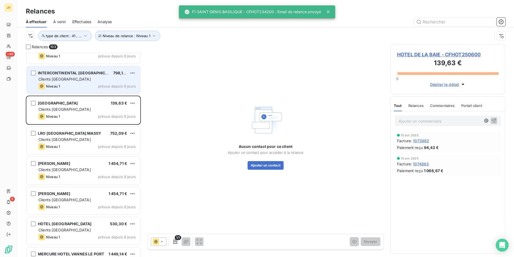
click at [51, 75] on div "INTERCONTINENTAL [GEOGRAPHIC_DATA]" at bounding box center [73, 72] width 71 height 5
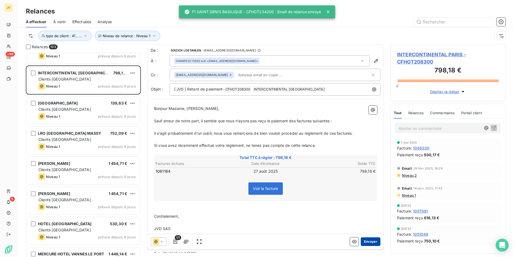
click at [363, 240] on button "Envoyer" at bounding box center [371, 241] width 20 height 9
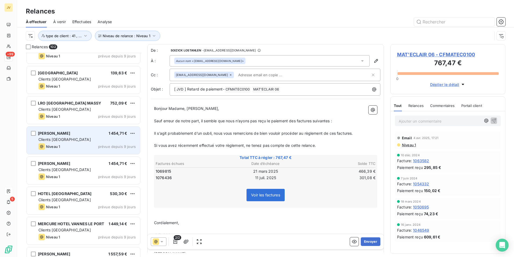
scroll to position [2190, 0]
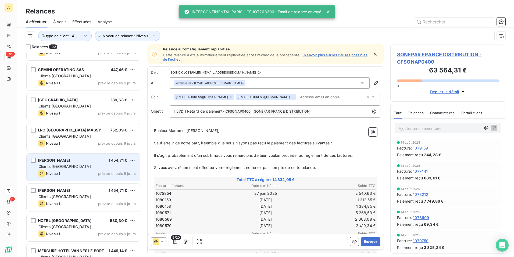
click at [77, 167] on div "Clients [GEOGRAPHIC_DATA]" at bounding box center [86, 166] width 97 height 5
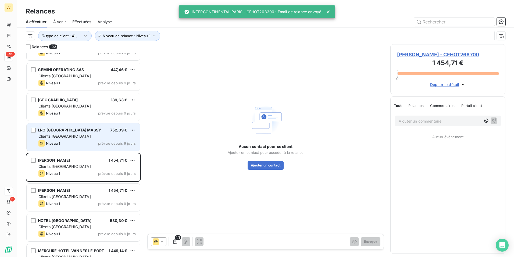
click at [72, 143] on div "Niveau 1 prévue depuis 9 jours" at bounding box center [86, 143] width 97 height 6
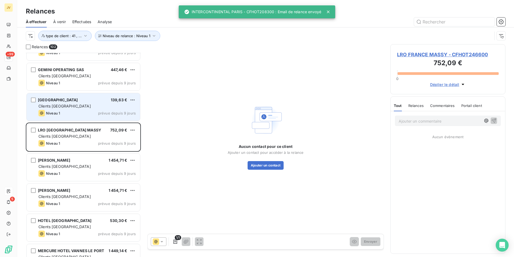
click at [70, 111] on div "Niveau 1 prévue depuis 9 jours" at bounding box center [86, 113] width 97 height 6
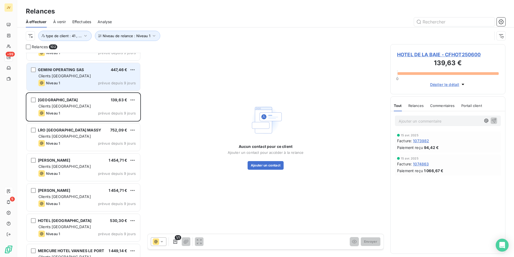
click at [67, 82] on div "Niveau 1 prévue depuis 9 jours" at bounding box center [86, 83] width 97 height 6
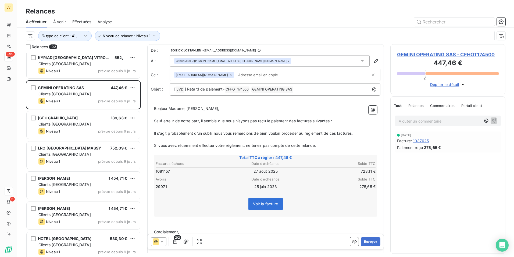
scroll to position [2164, 0]
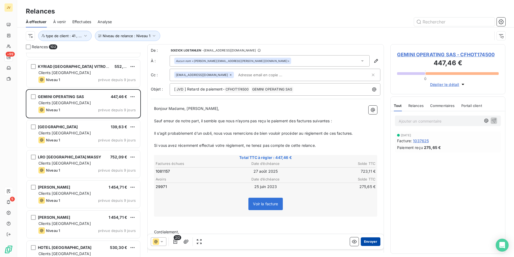
click at [369, 239] on button "Envoyer" at bounding box center [371, 241] width 20 height 9
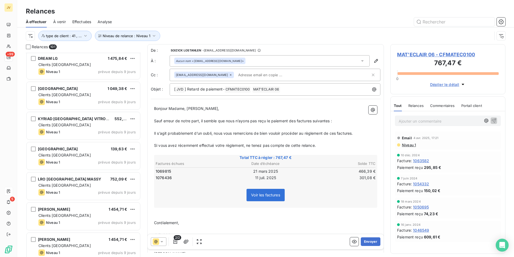
scroll to position [2110, 0]
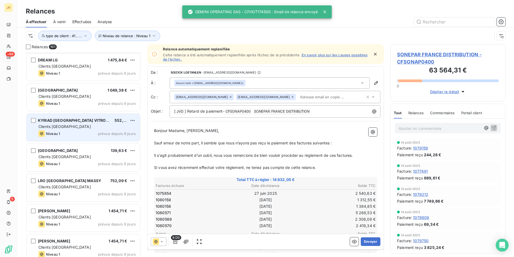
click at [74, 128] on div "Clients [GEOGRAPHIC_DATA]" at bounding box center [86, 126] width 97 height 5
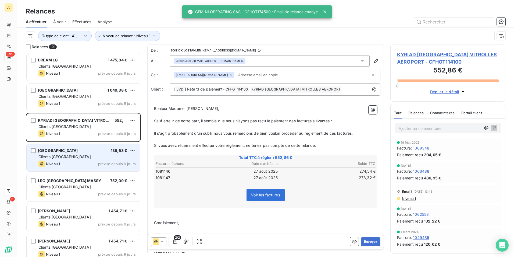
click at [73, 156] on div "Clients [GEOGRAPHIC_DATA]" at bounding box center [86, 156] width 97 height 5
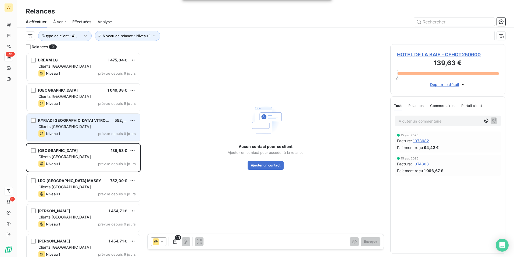
click at [80, 128] on div "Clients [GEOGRAPHIC_DATA]" at bounding box center [86, 126] width 97 height 5
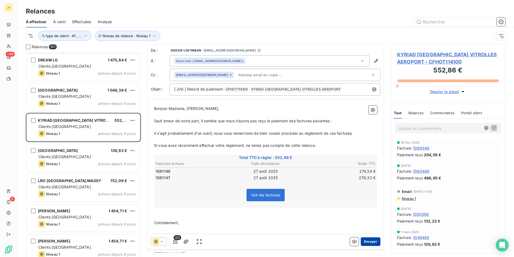
click at [364, 238] on button "Envoyer" at bounding box center [371, 241] width 20 height 9
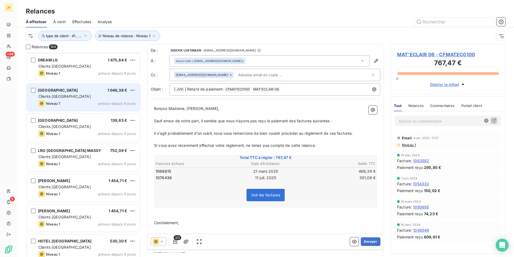
click at [65, 93] on div "[GEOGRAPHIC_DATA]" at bounding box center [58, 89] width 40 height 5
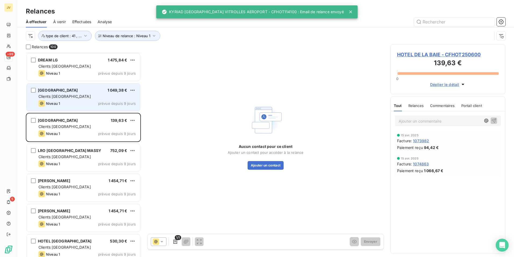
click at [53, 99] on div "Clients [GEOGRAPHIC_DATA]" at bounding box center [86, 96] width 97 height 5
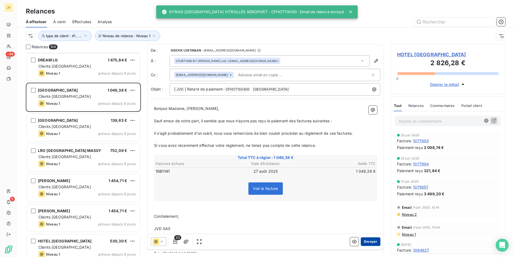
click at [364, 238] on button "Envoyer" at bounding box center [371, 241] width 20 height 9
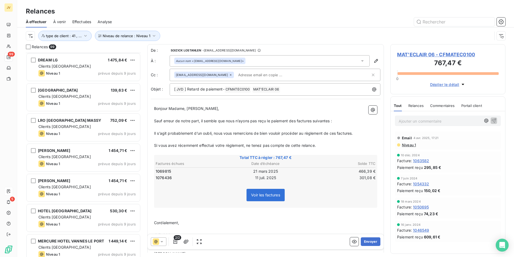
scroll to position [2083, 0]
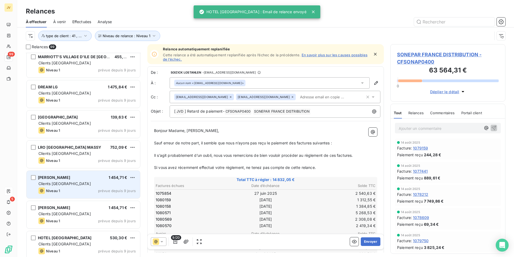
click at [60, 182] on span "Clients [GEOGRAPHIC_DATA]" at bounding box center [64, 183] width 52 height 5
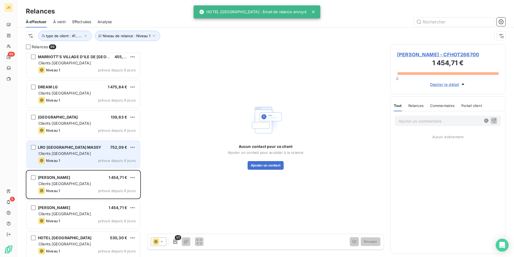
click at [64, 160] on div "Niveau 1 prévue depuis 9 jours" at bounding box center [86, 160] width 97 height 6
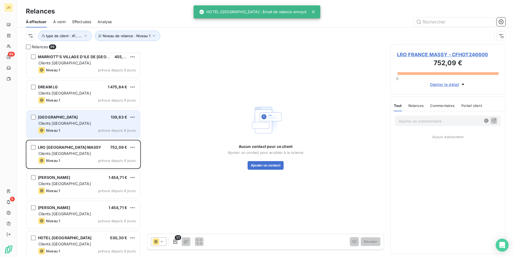
click at [71, 123] on div "Clients [GEOGRAPHIC_DATA]" at bounding box center [86, 123] width 97 height 5
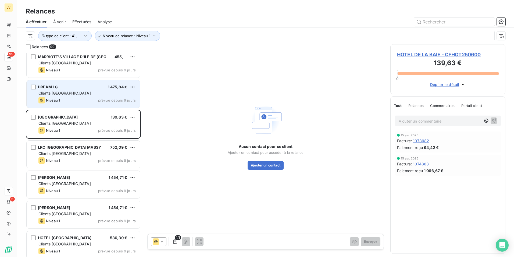
click at [69, 96] on div "DREAM LG 1 475,84 € Clients France Niveau 1 prévue depuis 9 jours" at bounding box center [84, 93] width 114 height 27
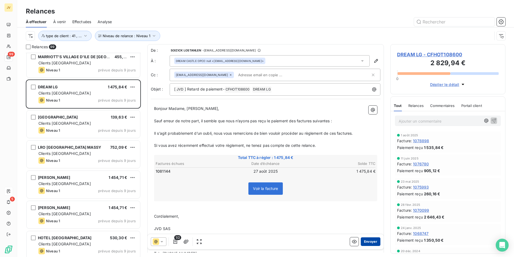
click at [366, 241] on button "Envoyer" at bounding box center [371, 241] width 20 height 9
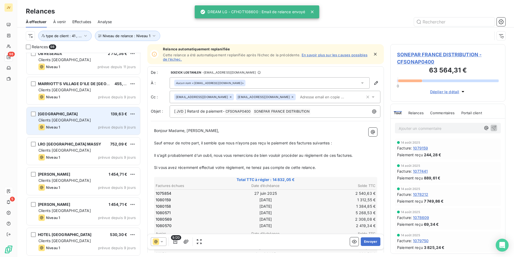
scroll to position [2029, 0]
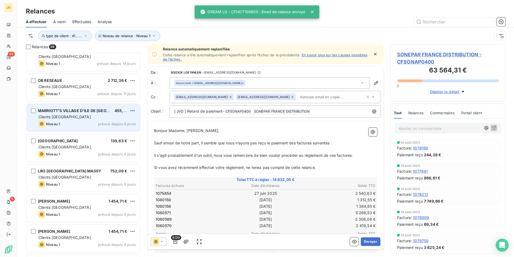
click at [82, 112] on span "MARRIOTT'S VILLAGE D'ILE DE [GEOGRAPHIC_DATA]" at bounding box center [87, 110] width 99 height 5
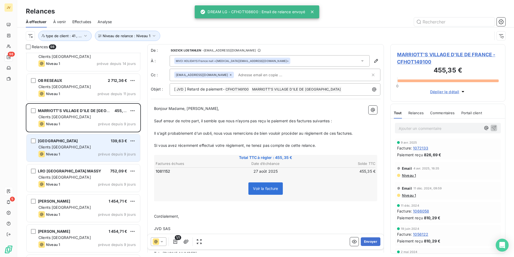
drag, startPoint x: 82, startPoint y: 112, endPoint x: 88, endPoint y: 149, distance: 37.1
click at [87, 149] on div "Clients [GEOGRAPHIC_DATA]" at bounding box center [86, 146] width 97 height 5
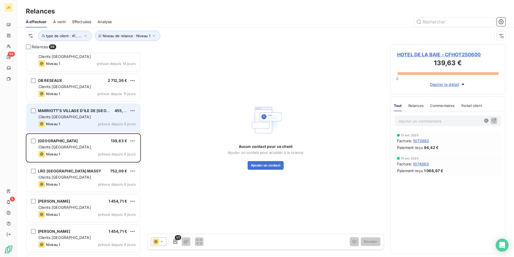
drag, startPoint x: 87, startPoint y: 123, endPoint x: 122, endPoint y: 125, distance: 35.8
click at [87, 123] on div "Niveau 1 prévue depuis 9 jours" at bounding box center [86, 124] width 97 height 6
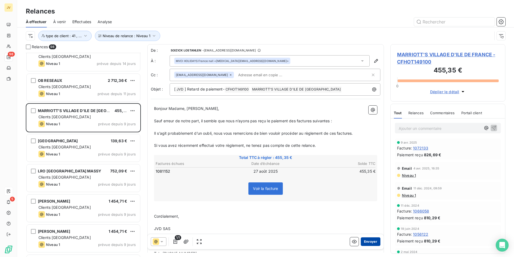
click at [368, 242] on button "Envoyer" at bounding box center [371, 241] width 20 height 9
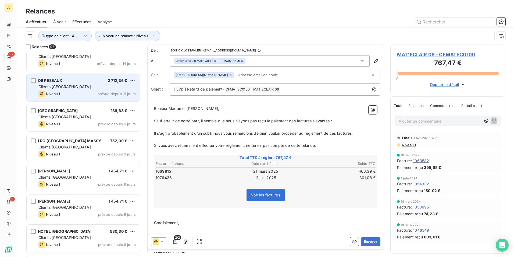
click at [61, 84] on span "Clients [GEOGRAPHIC_DATA]" at bounding box center [64, 86] width 52 height 5
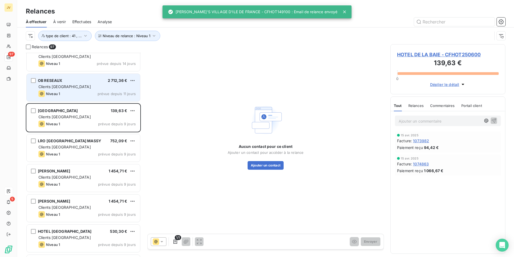
click at [55, 85] on span "Clients [GEOGRAPHIC_DATA]" at bounding box center [64, 86] width 52 height 5
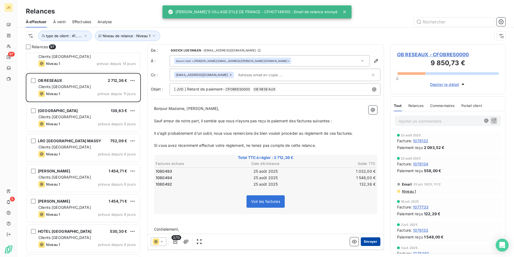
click at [367, 242] on button "Envoyer" at bounding box center [371, 241] width 20 height 9
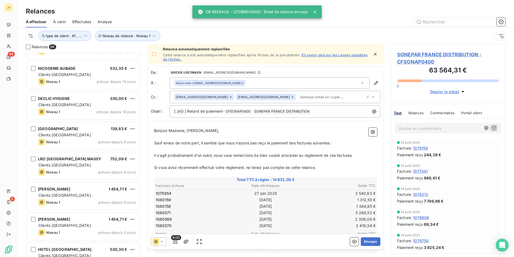
scroll to position [1975, 0]
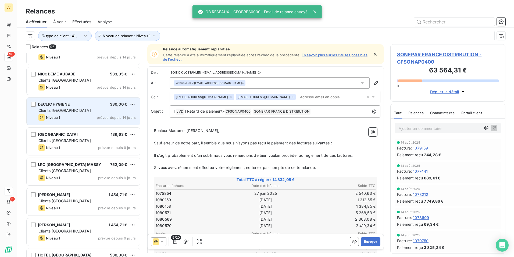
click at [77, 114] on div "DECLIC HYGIENE 330,00 € Clients France Niveau 1 prévue depuis 14 jours" at bounding box center [84, 110] width 114 height 27
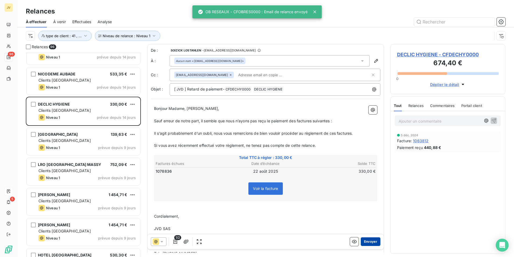
click at [367, 240] on button "Envoyer" at bounding box center [371, 241] width 20 height 9
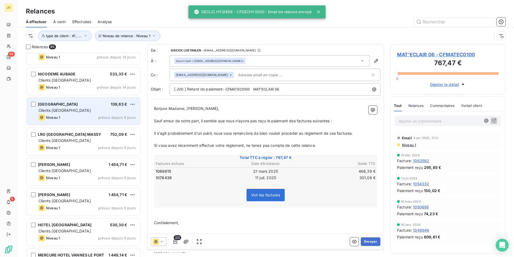
click at [89, 104] on div "[GEOGRAPHIC_DATA] 139,63 €" at bounding box center [86, 104] width 97 height 5
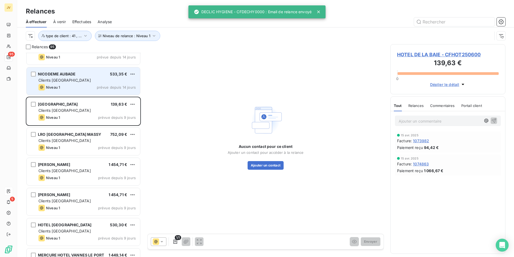
drag, startPoint x: 84, startPoint y: 90, endPoint x: 87, endPoint y: 90, distance: 3.0
click at [84, 90] on div "Niveau 1 prévue depuis 14 jours" at bounding box center [86, 87] width 97 height 6
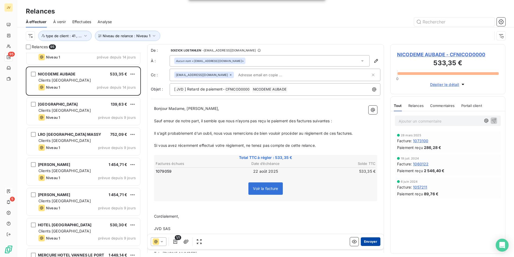
click at [367, 242] on button "Envoyer" at bounding box center [371, 241] width 20 height 9
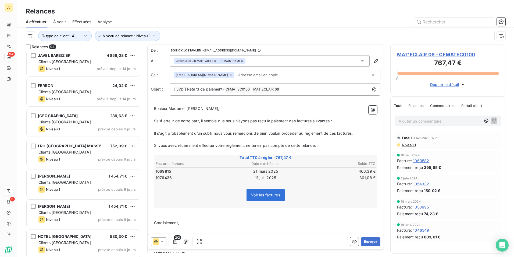
scroll to position [1921, 0]
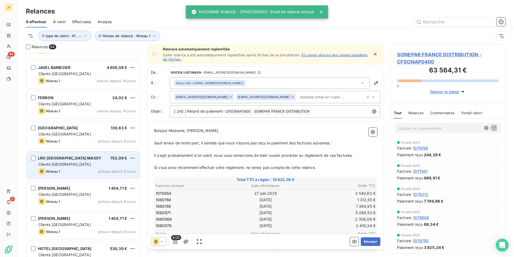
click at [84, 170] on div "Niveau 1 prévue depuis 9 jours" at bounding box center [86, 171] width 97 height 6
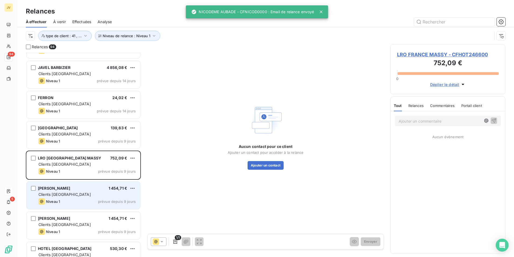
click at [82, 186] on div "[PERSON_NAME] 1 454,71 €" at bounding box center [86, 188] width 97 height 5
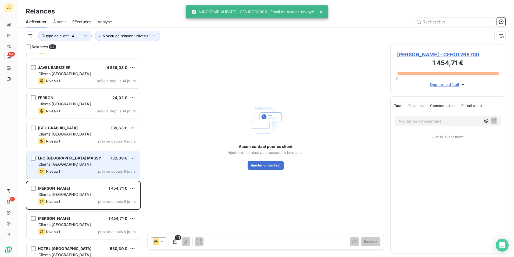
click at [84, 171] on div "Niveau 1 prévue depuis 9 jours" at bounding box center [86, 171] width 97 height 6
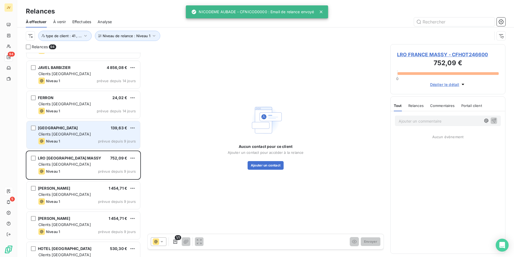
click at [90, 134] on div "Clients [GEOGRAPHIC_DATA]" at bounding box center [86, 133] width 97 height 5
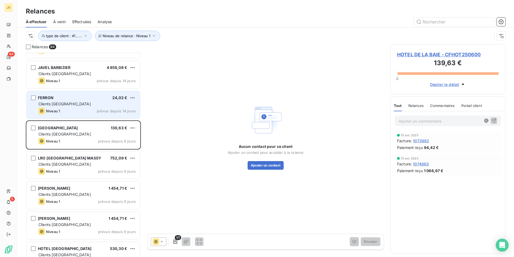
click at [89, 110] on div "Niveau 1 prévue depuis 14 jours" at bounding box center [86, 111] width 97 height 6
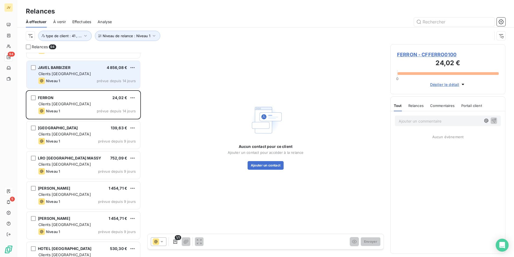
click at [85, 73] on div "Clients [GEOGRAPHIC_DATA]" at bounding box center [86, 73] width 97 height 5
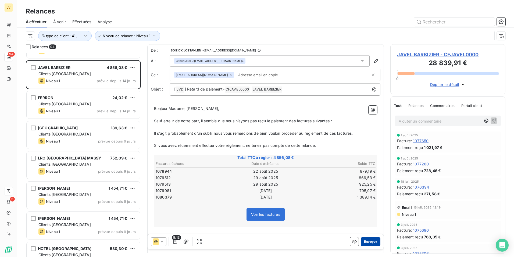
click at [372, 241] on button "Envoyer" at bounding box center [371, 241] width 20 height 9
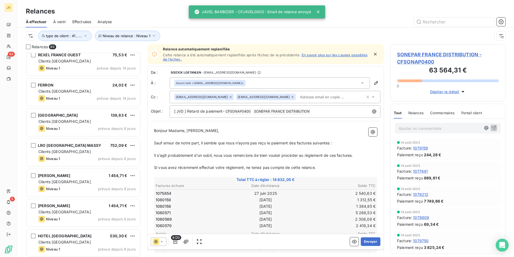
scroll to position [1894, 0]
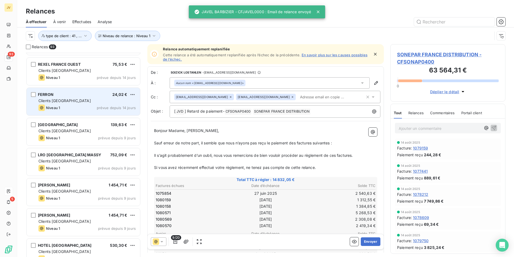
click at [70, 99] on div "Clients [GEOGRAPHIC_DATA]" at bounding box center [86, 100] width 97 height 5
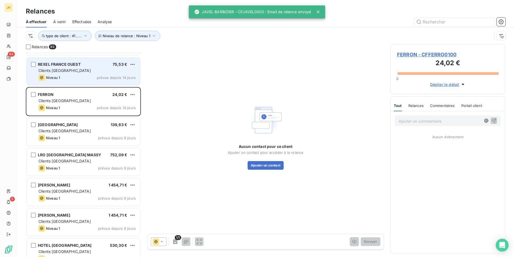
click at [76, 72] on div "Clients [GEOGRAPHIC_DATA]" at bounding box center [86, 70] width 97 height 5
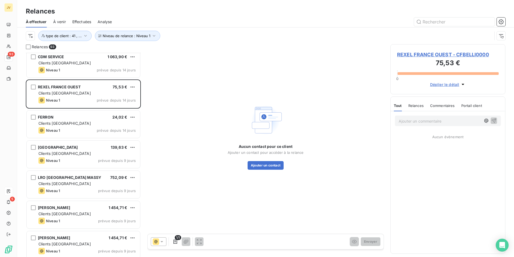
scroll to position [1841, 0]
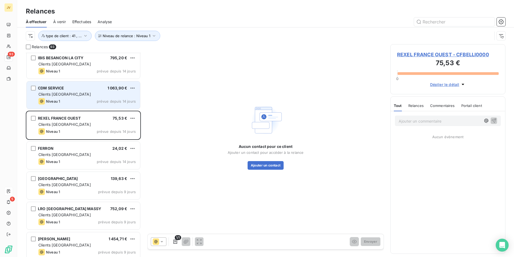
click at [80, 101] on div "Niveau 1 prévue depuis 14 jours" at bounding box center [86, 101] width 97 height 6
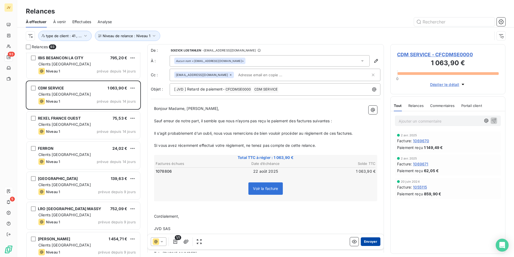
click at [370, 240] on button "Envoyer" at bounding box center [371, 241] width 20 height 9
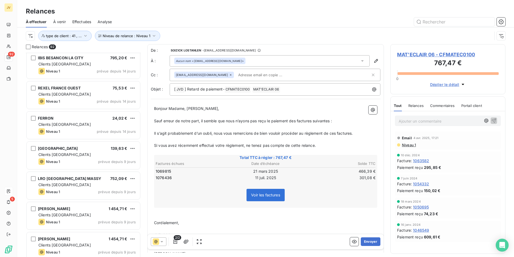
scroll to position [1814, 0]
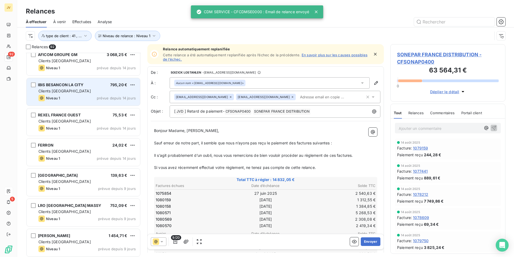
click at [95, 98] on div "Niveau 1 prévue depuis 14 jours" at bounding box center [86, 98] width 97 height 6
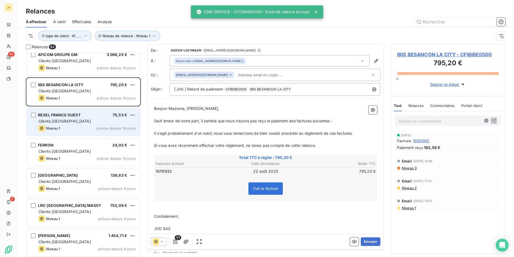
click at [103, 116] on div "REXEL FRANCE OUEST 75,53 €" at bounding box center [86, 114] width 97 height 5
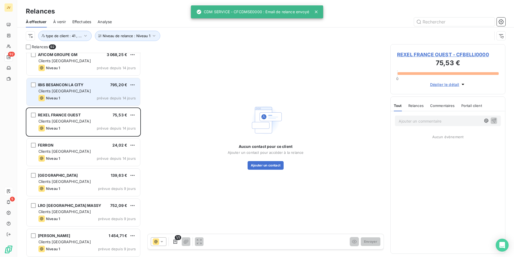
click at [102, 102] on div "IBIS BESANCON LA CITY 795,20 € Clients [GEOGRAPHIC_DATA] Niveau 1 prévue depuis…" at bounding box center [84, 91] width 114 height 27
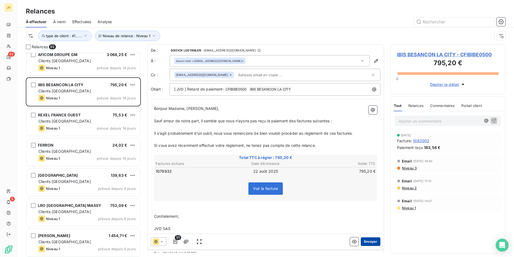
click at [366, 239] on button "Envoyer" at bounding box center [371, 241] width 20 height 9
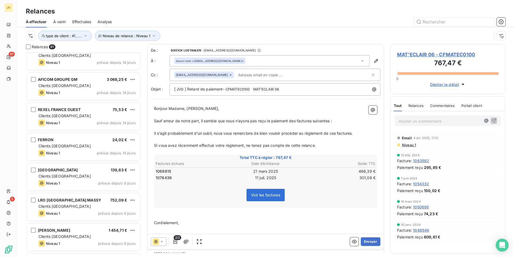
scroll to position [1760, 0]
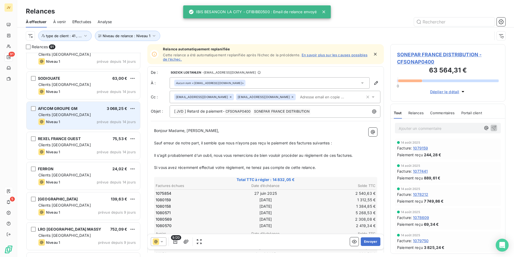
click at [97, 123] on div "Niveau 1 prévue depuis 14 jours" at bounding box center [86, 121] width 97 height 6
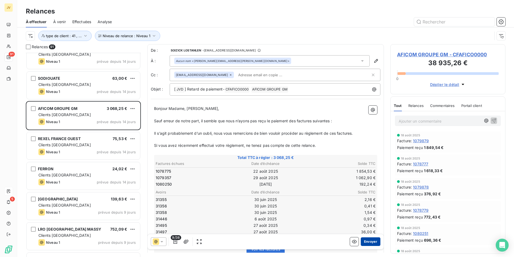
click at [365, 240] on button "Envoyer" at bounding box center [371, 241] width 20 height 9
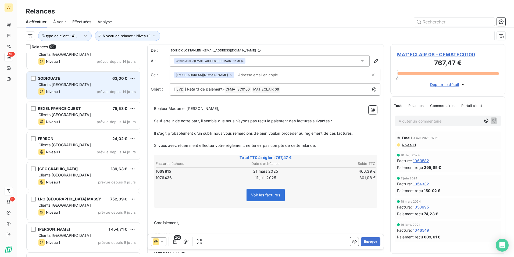
click at [74, 87] on div "Clients [GEOGRAPHIC_DATA]" at bounding box center [86, 84] width 97 height 5
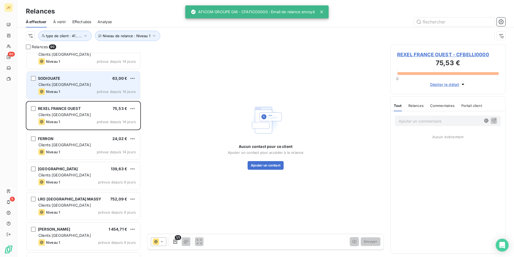
click at [70, 77] on div "SODIOUATE 63,00 €" at bounding box center [86, 78] width 97 height 5
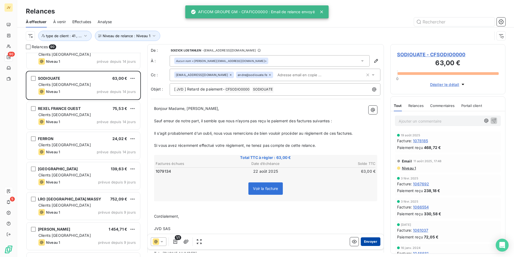
click at [366, 239] on button "Envoyer" at bounding box center [371, 241] width 20 height 9
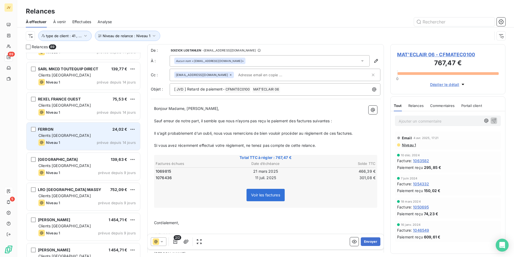
scroll to position [1733, 0]
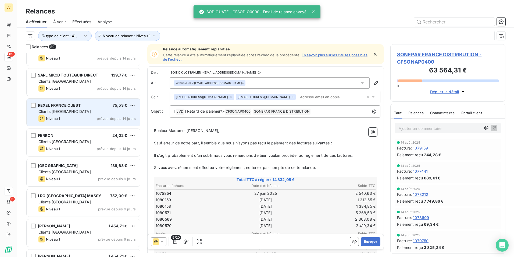
click at [82, 119] on div "Niveau 1 prévue depuis 14 jours" at bounding box center [86, 118] width 97 height 6
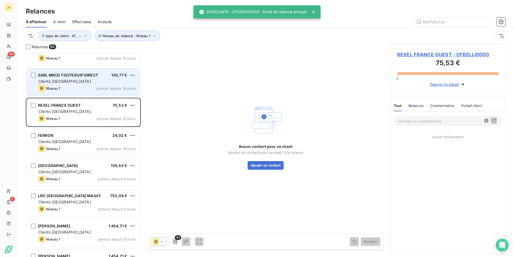
click at [80, 78] on div "SARL MKCD TOUTEQUIP DIRECT 139,77 € Clients France Niveau 1 prévue depuis 14 jo…" at bounding box center [84, 81] width 114 height 27
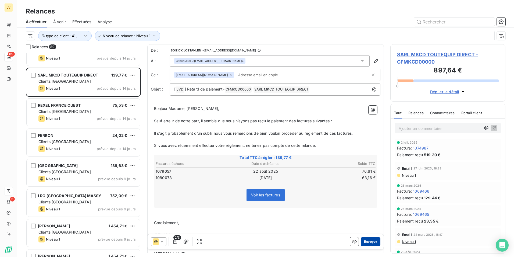
click at [368, 241] on button "Envoyer" at bounding box center [371, 241] width 20 height 9
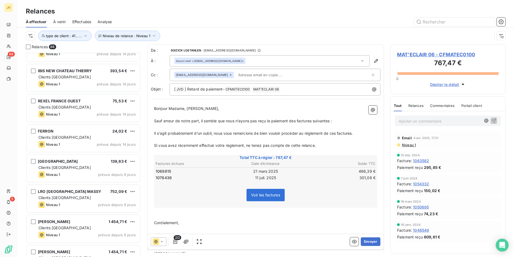
scroll to position [1679, 0]
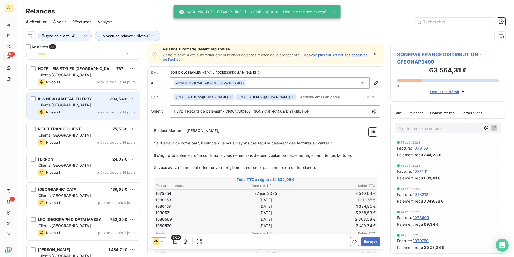
click at [76, 112] on div "Niveau 1 prévue depuis 14 jours" at bounding box center [86, 112] width 97 height 6
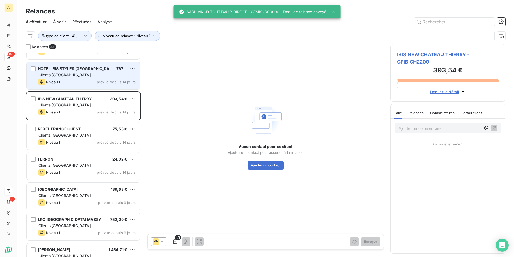
click at [75, 81] on div "Niveau 1 prévue depuis 14 jours" at bounding box center [86, 82] width 97 height 6
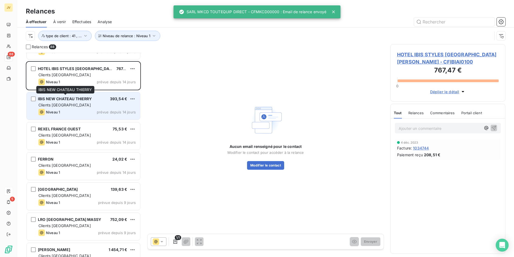
scroll to position [1625, 0]
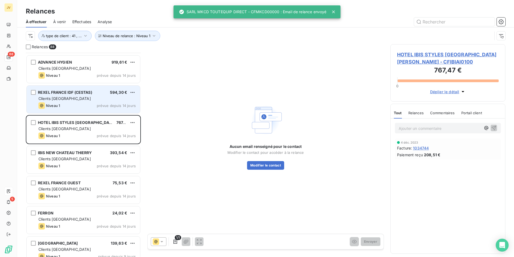
click at [79, 98] on div "Clients [GEOGRAPHIC_DATA]" at bounding box center [86, 98] width 97 height 5
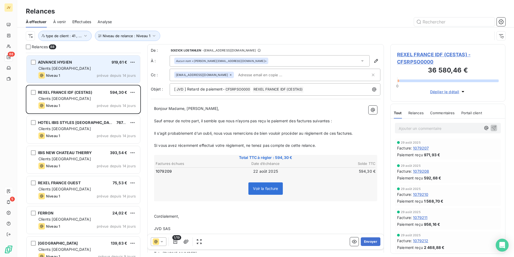
click at [79, 70] on div "Clients [GEOGRAPHIC_DATA]" at bounding box center [86, 68] width 97 height 5
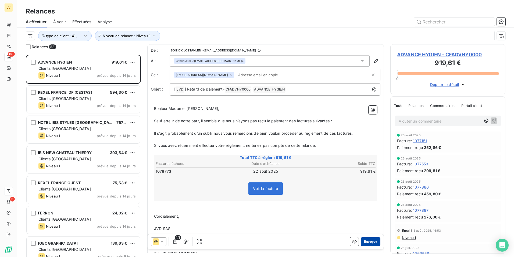
click at [361, 240] on button "Envoyer" at bounding box center [371, 241] width 20 height 9
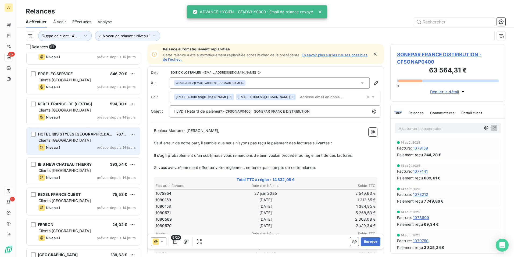
scroll to position [1572, 0]
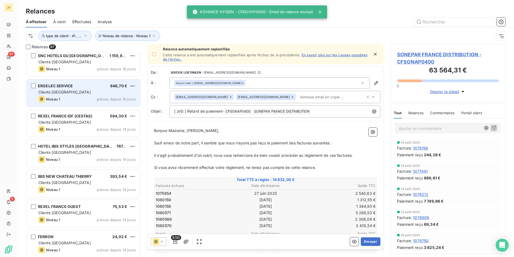
click at [69, 96] on div "Niveau 1 prévue depuis 16 jours" at bounding box center [86, 99] width 97 height 6
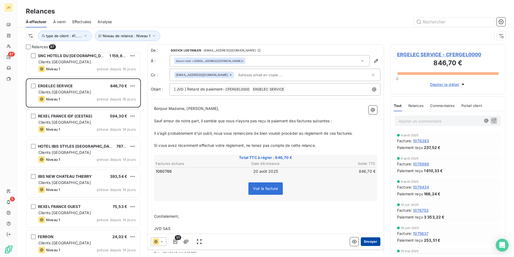
click at [367, 240] on button "Envoyer" at bounding box center [371, 241] width 20 height 9
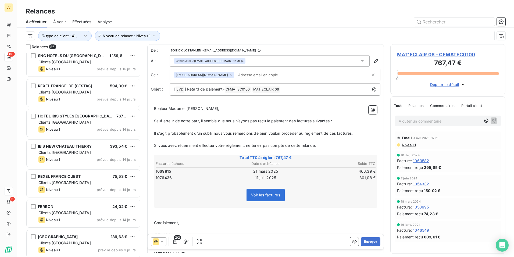
scroll to position [1545, 0]
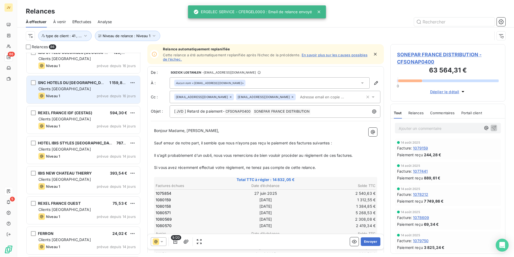
click at [69, 101] on div "SNC HOTELS DU [GEOGRAPHIC_DATA] 1 159,88 € Clients France Niveau 1 prévue depui…" at bounding box center [84, 89] width 114 height 27
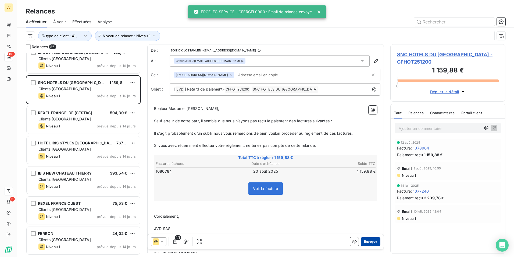
click at [371, 240] on button "Envoyer" at bounding box center [371, 241] width 20 height 9
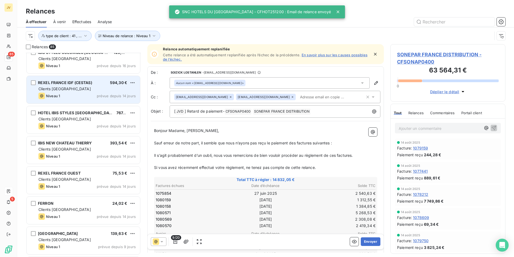
scroll to position [1518, 0]
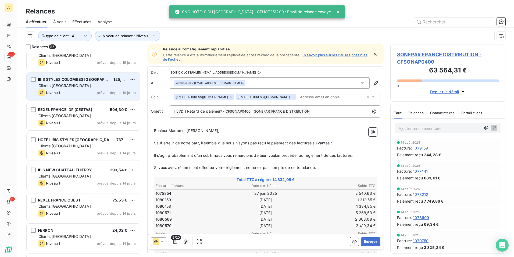
click at [79, 90] on div "Niveau 1 prévue depuis 16 jours" at bounding box center [86, 92] width 97 height 6
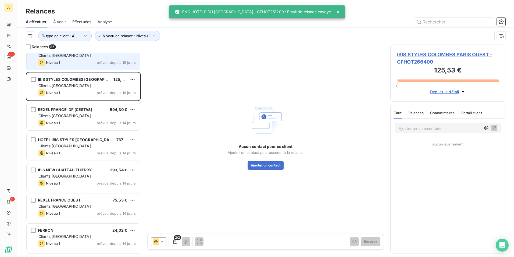
click at [58, 58] on div "Clients [GEOGRAPHIC_DATA]" at bounding box center [86, 55] width 97 height 5
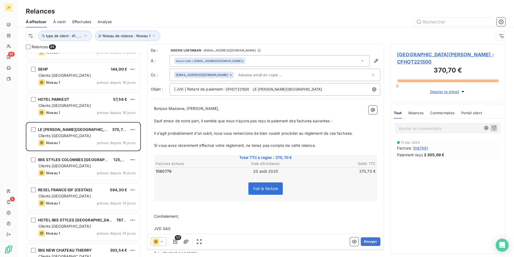
scroll to position [1437, 0]
click at [365, 239] on button "Envoyer" at bounding box center [371, 241] width 20 height 9
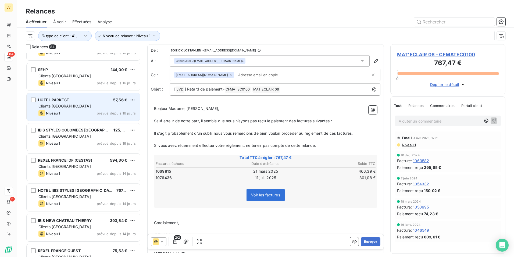
click at [63, 109] on div "HOTEL PARKEST 57,56 € Clients France Niveau 1 prévue depuis 16 jours" at bounding box center [84, 106] width 114 height 27
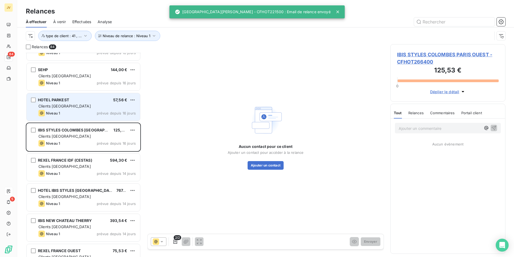
drag, startPoint x: 73, startPoint y: 107, endPoint x: 79, endPoint y: 111, distance: 6.5
click at [74, 107] on div "Clients [GEOGRAPHIC_DATA]" at bounding box center [86, 105] width 97 height 5
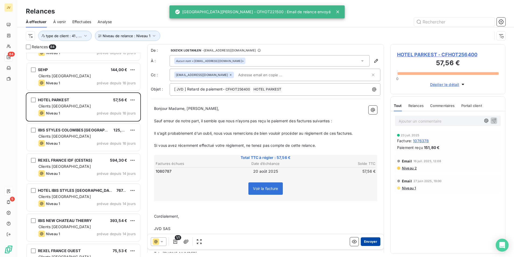
click at [363, 238] on button "Envoyer" at bounding box center [371, 241] width 20 height 9
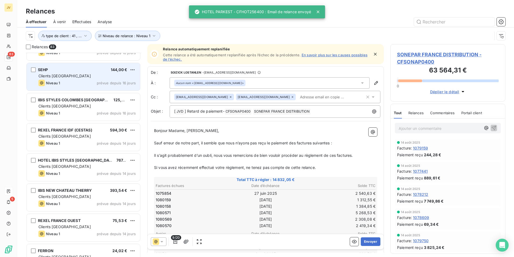
click at [63, 72] on div "SEHP 144,00 €" at bounding box center [86, 69] width 97 height 5
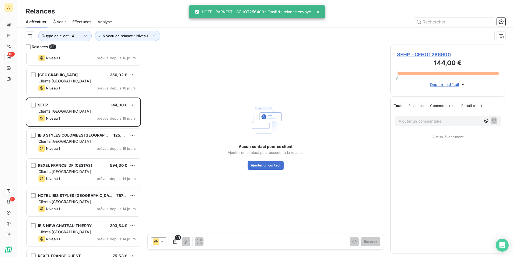
scroll to position [1410, 0]
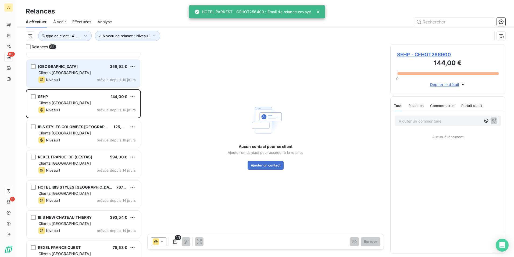
click at [63, 76] on div "[GEOGRAPHIC_DATA] 356,92 € Clients France Niveau 1 prévue depuis 16 jours" at bounding box center [84, 73] width 114 height 27
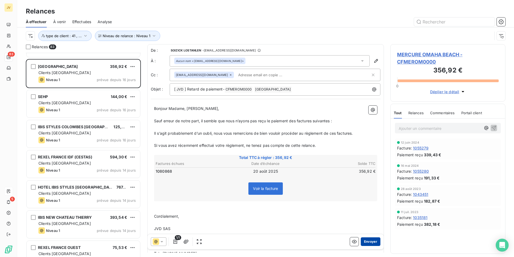
click at [364, 241] on button "Envoyer" at bounding box center [371, 241] width 20 height 9
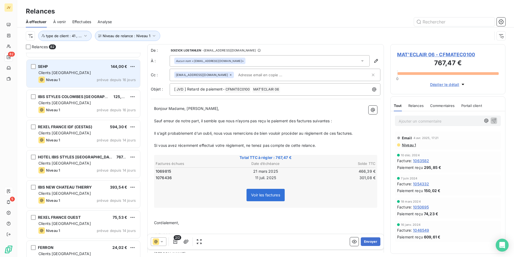
scroll to position [1383, 0]
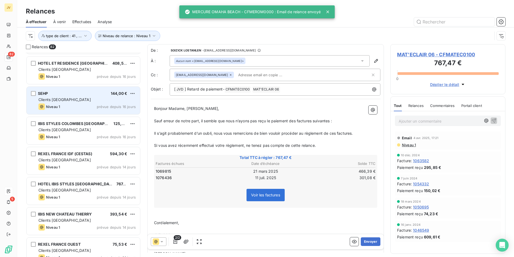
click at [96, 97] on div "Clients [GEOGRAPHIC_DATA]" at bounding box center [86, 99] width 97 height 5
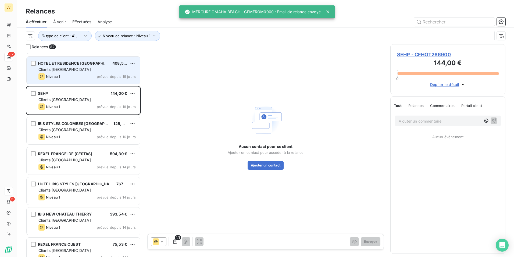
click at [91, 73] on div "HOTEL ET RESIDENCE [GEOGRAPHIC_DATA] 408,58 € Clients [DEMOGRAPHIC_DATA] Niveau…" at bounding box center [84, 69] width 114 height 27
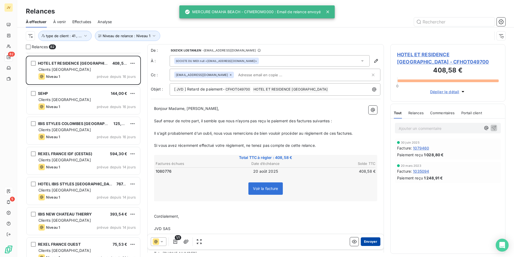
click at [367, 242] on button "Envoyer" at bounding box center [371, 241] width 20 height 9
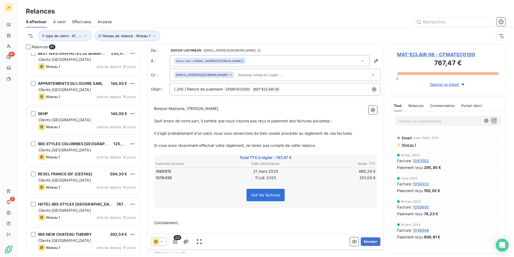
scroll to position [1330, 0]
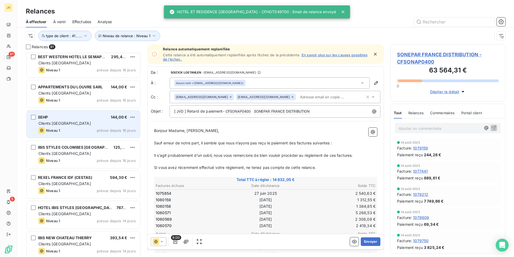
click at [79, 133] on div "Niveau 1 prévue depuis 16 jours" at bounding box center [86, 130] width 97 height 6
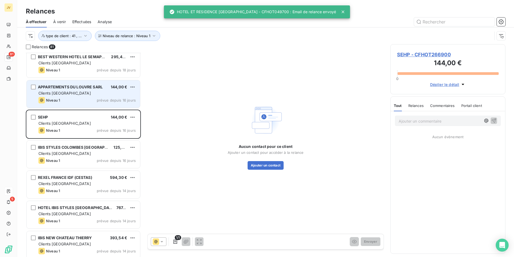
click at [79, 102] on div "Niveau 1 prévue depuis 16 jours" at bounding box center [86, 100] width 97 height 6
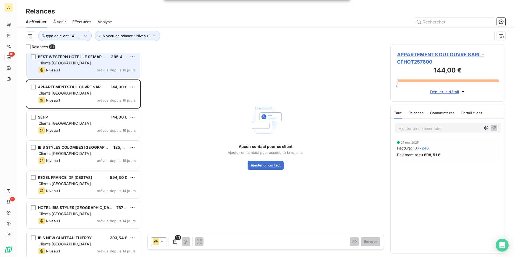
click at [84, 62] on div "Clients [GEOGRAPHIC_DATA]" at bounding box center [86, 62] width 97 height 5
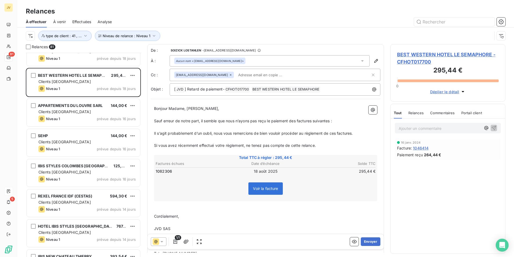
scroll to position [1303, 0]
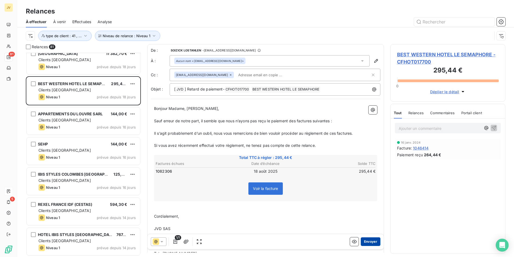
click at [367, 240] on button "Envoyer" at bounding box center [371, 241] width 20 height 9
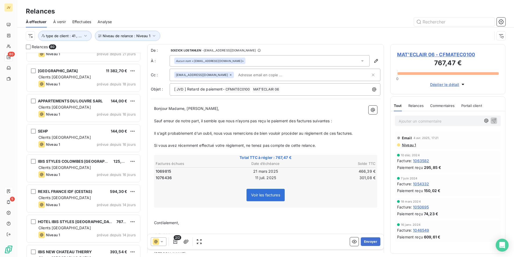
scroll to position [1276, 0]
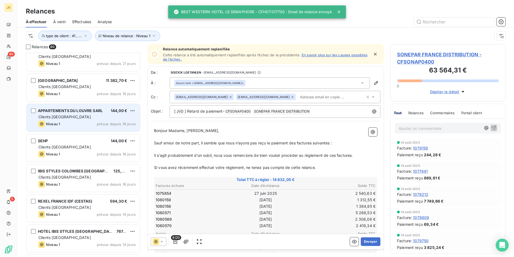
click at [65, 114] on div "APPARTEMENTS DU LOUVRE SARL 144,00 € Clients [GEOGRAPHIC_DATA] Niveau 1 prévue …" at bounding box center [84, 117] width 114 height 27
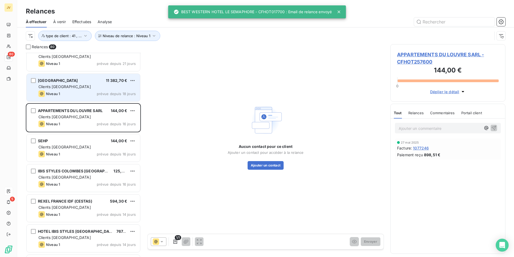
click at [86, 90] on div "Niveau 1 prévue depuis 18 jours" at bounding box center [86, 93] width 97 height 6
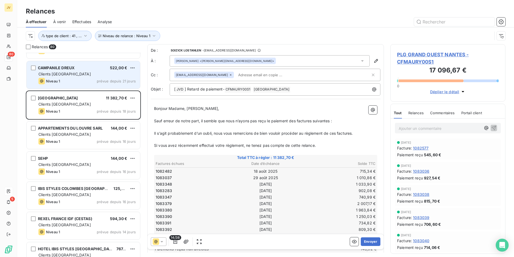
scroll to position [1249, 0]
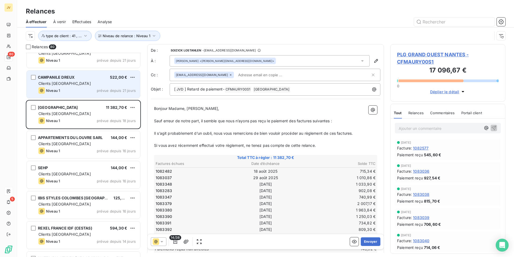
click at [73, 81] on div "Clients [GEOGRAPHIC_DATA]" at bounding box center [86, 83] width 97 height 5
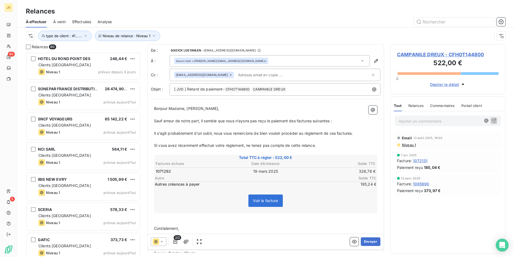
scroll to position [2207, 0]
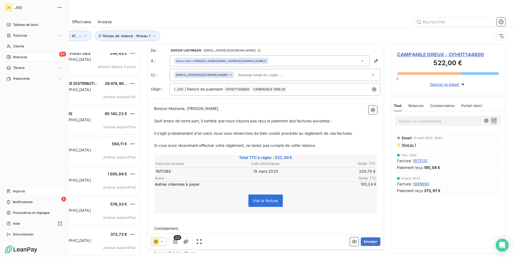
click at [14, 191] on span "Imports" at bounding box center [19, 191] width 12 height 5
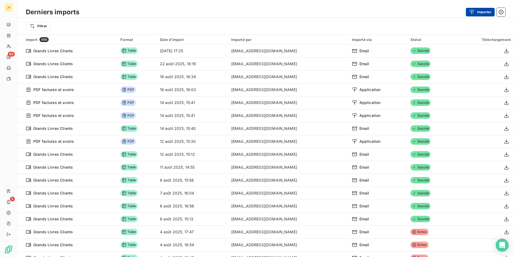
click at [481, 8] on button "Importer" at bounding box center [480, 12] width 29 height 9
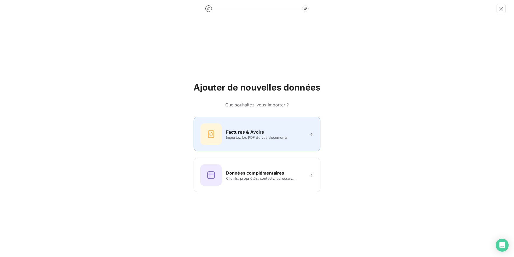
click at [243, 138] on span "Importez les PDF de vos documents" at bounding box center [265, 137] width 78 height 4
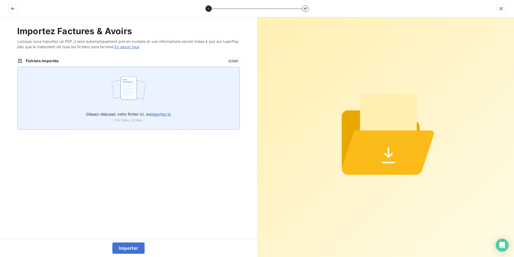
click at [134, 89] on img at bounding box center [129, 90] width 36 height 34
type input "C:\fakepath\250819-250831 FAC CF.PDF"
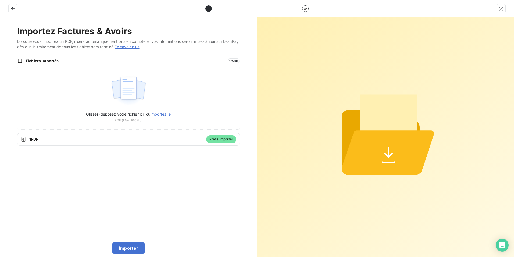
drag, startPoint x: 128, startPoint y: 247, endPoint x: 130, endPoint y: 256, distance: 10.1
click at [128, 247] on button "Importer" at bounding box center [128, 247] width 33 height 11
